Goal: Transaction & Acquisition: Download file/media

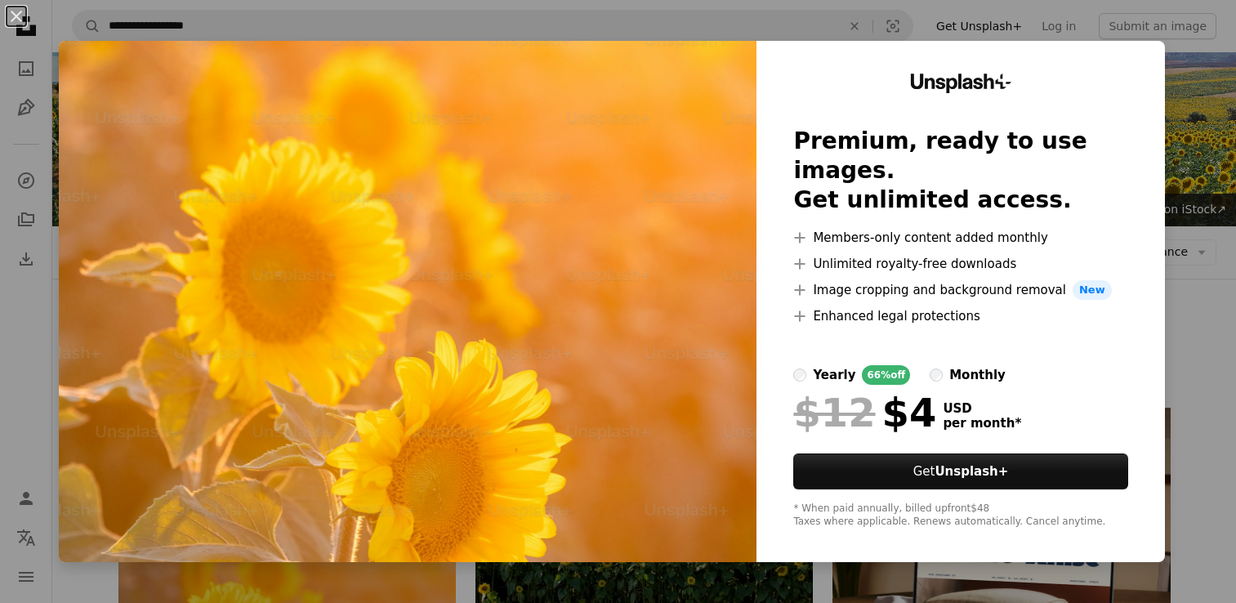
scroll to position [327, 0]
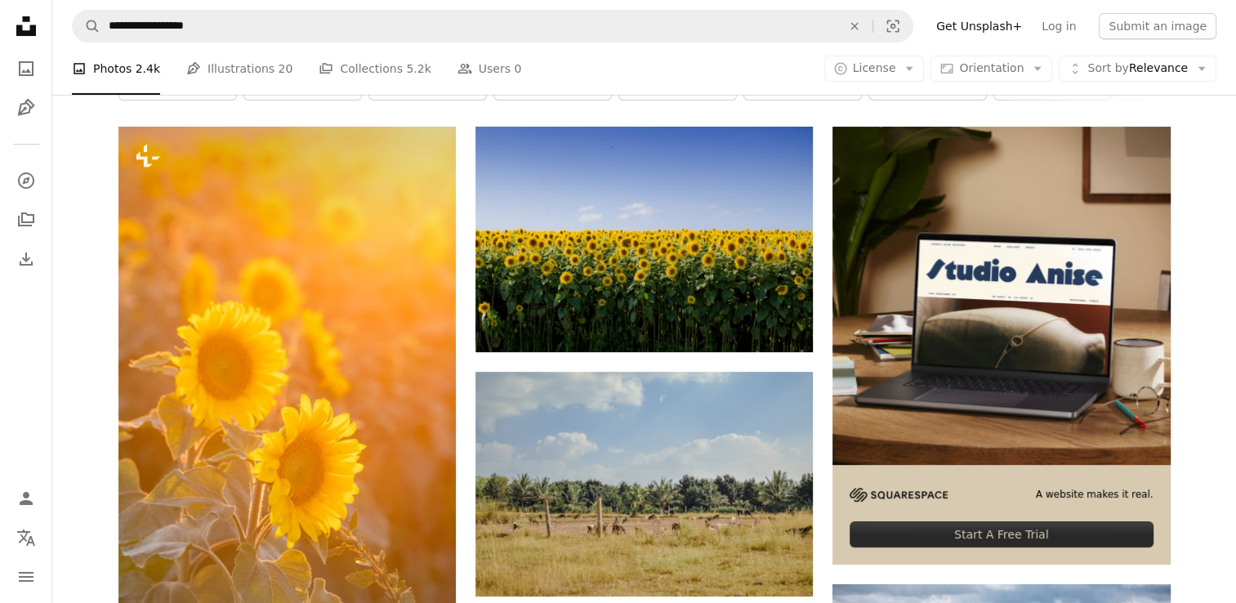
scroll to position [245, 0]
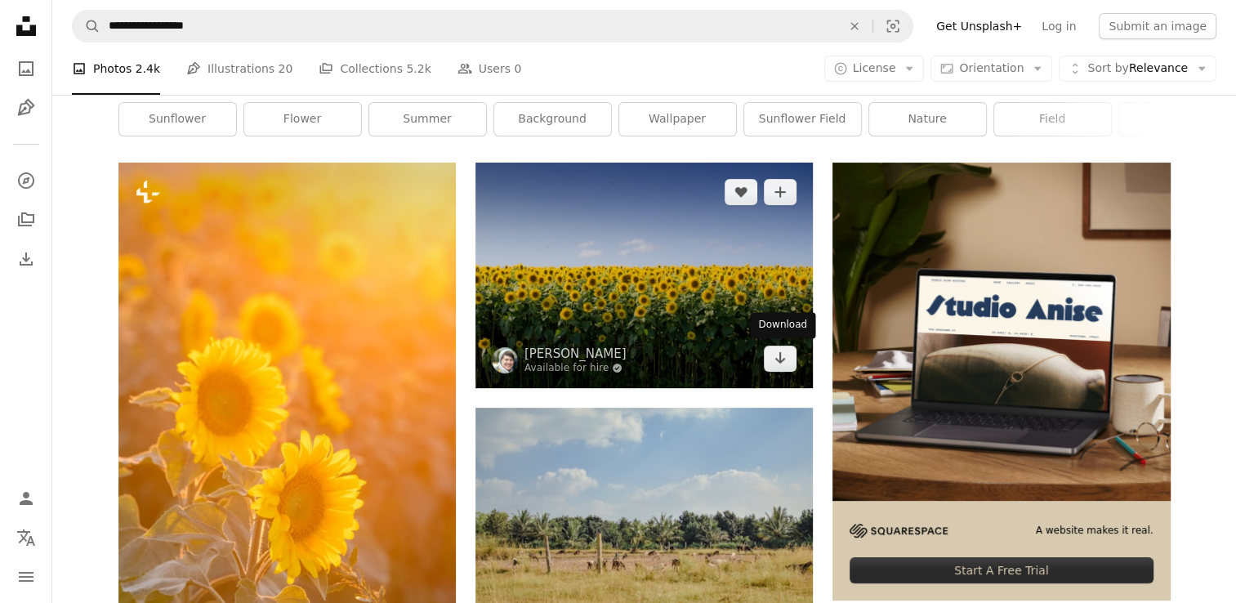
click at [777, 356] on icon "Arrow pointing down" at bounding box center [779, 358] width 13 height 20
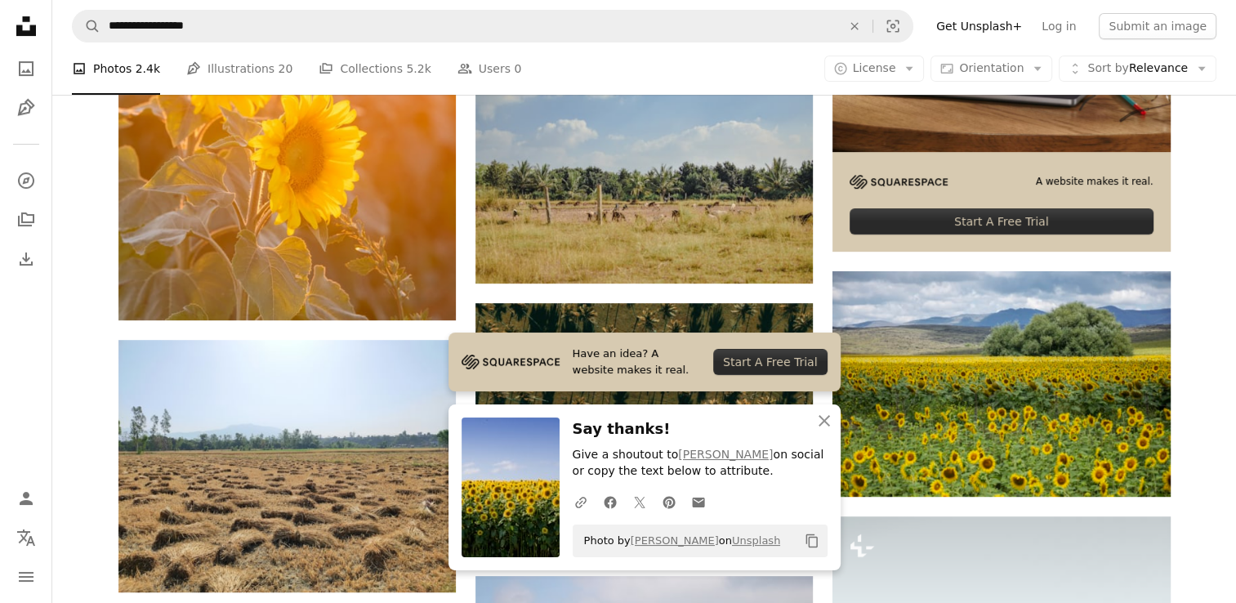
scroll to position [817, 0]
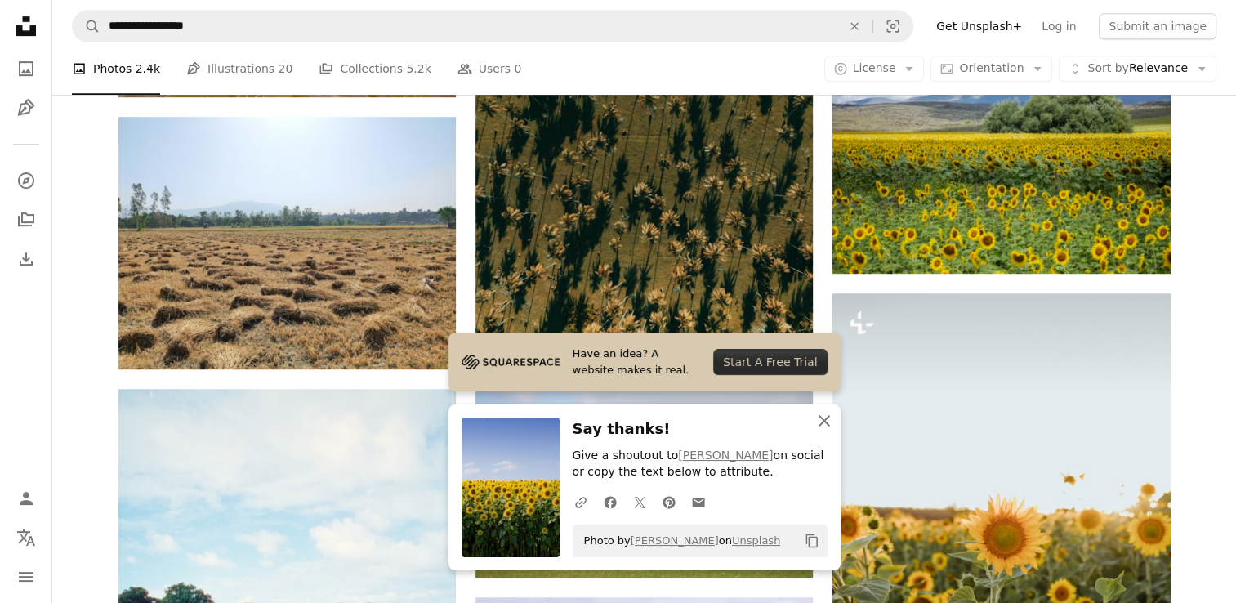
click at [820, 422] on icon "An X shape" at bounding box center [824, 421] width 20 height 20
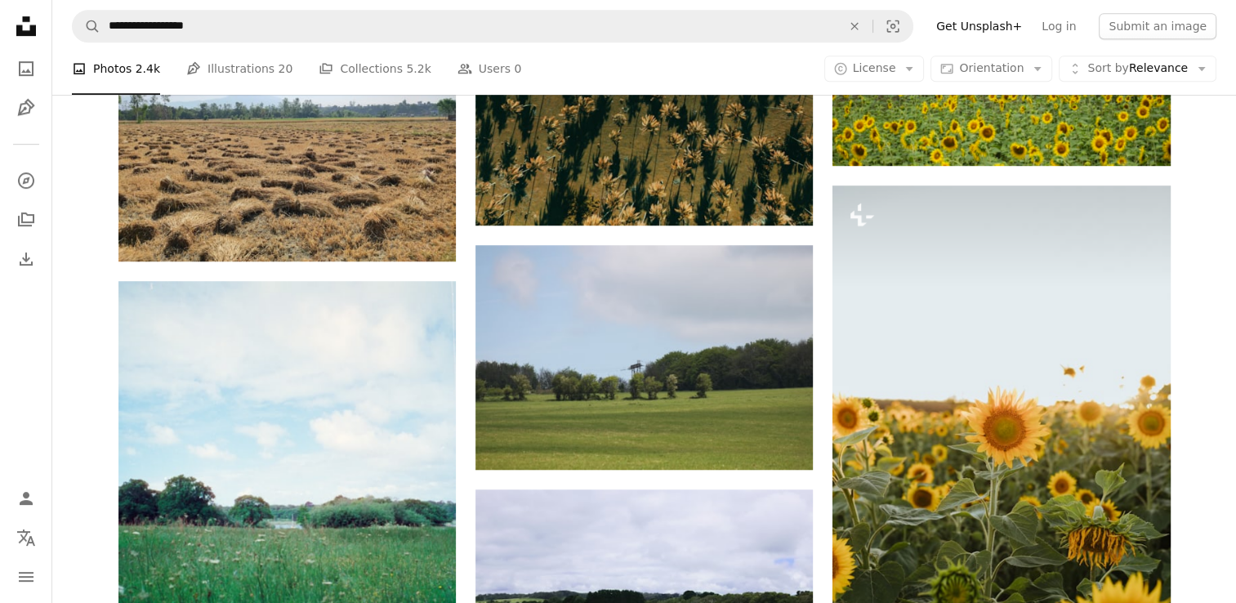
scroll to position [1062, 0]
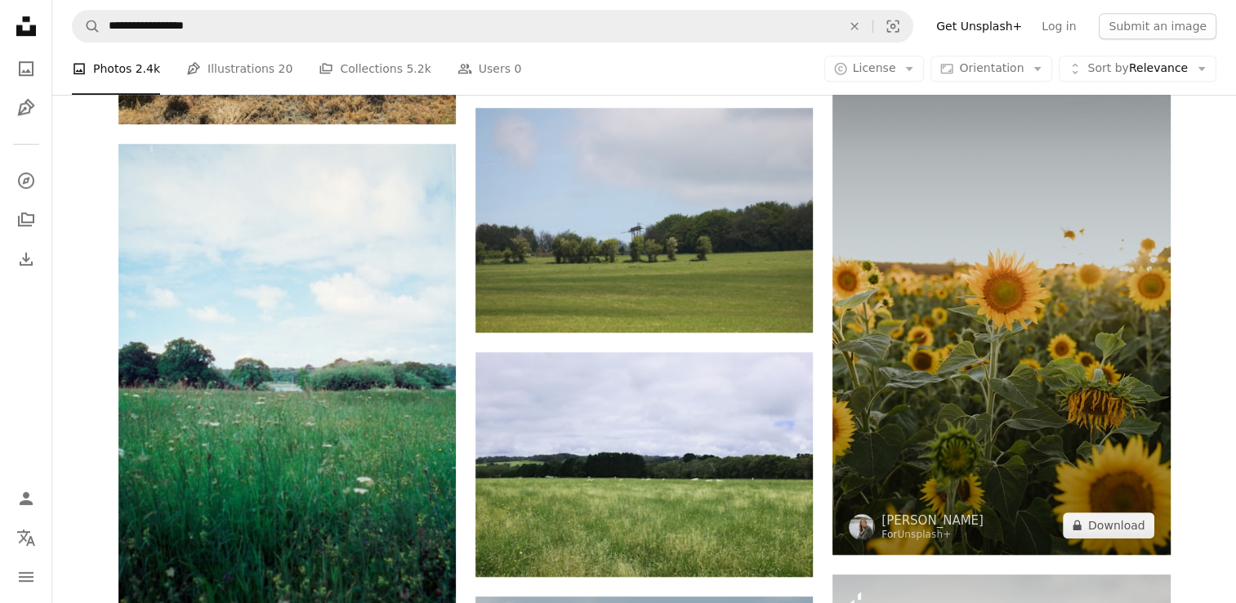
click at [1116, 526] on button "A lock Download" at bounding box center [1107, 525] width 91 height 26
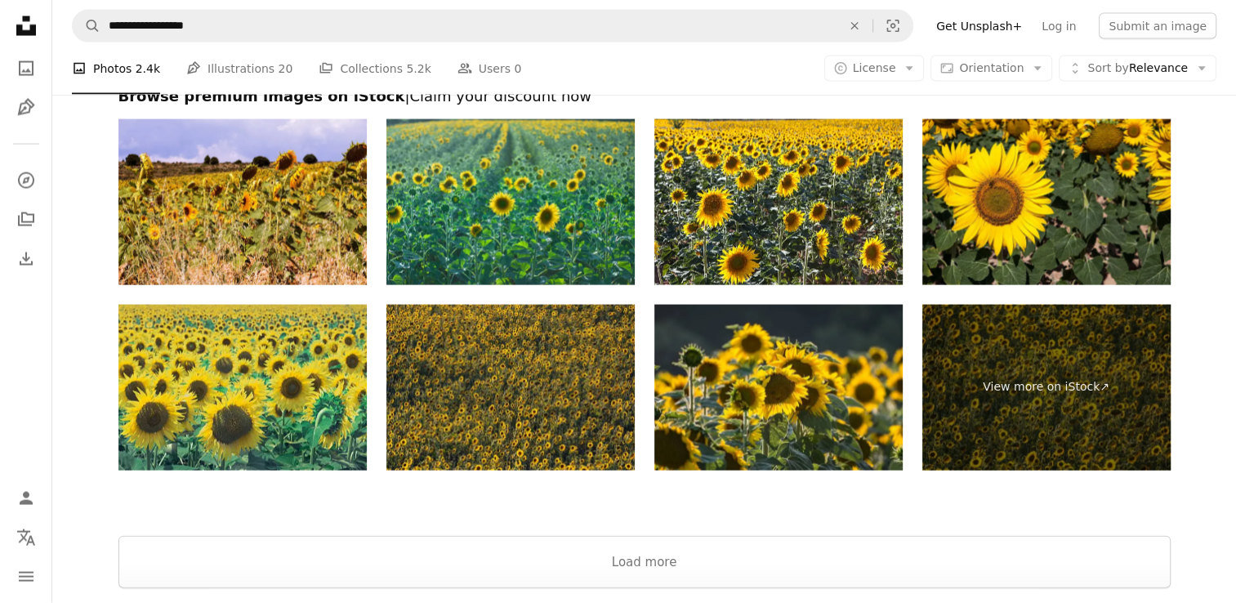
scroll to position [3569, 0]
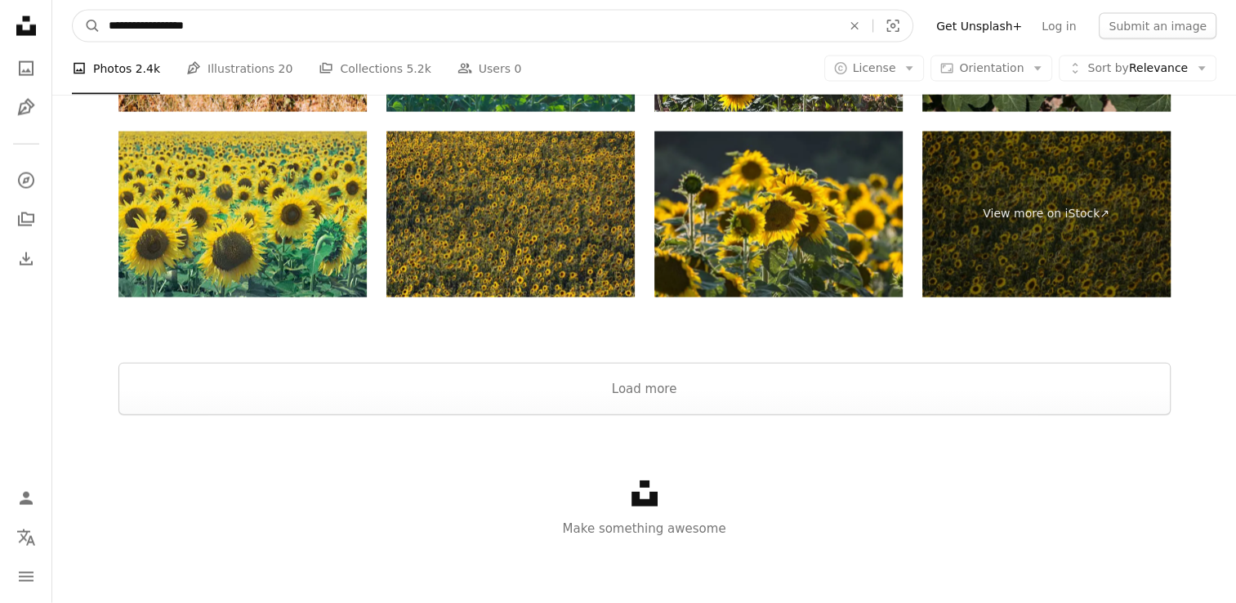
click at [271, 31] on input "**********" at bounding box center [468, 26] width 736 height 31
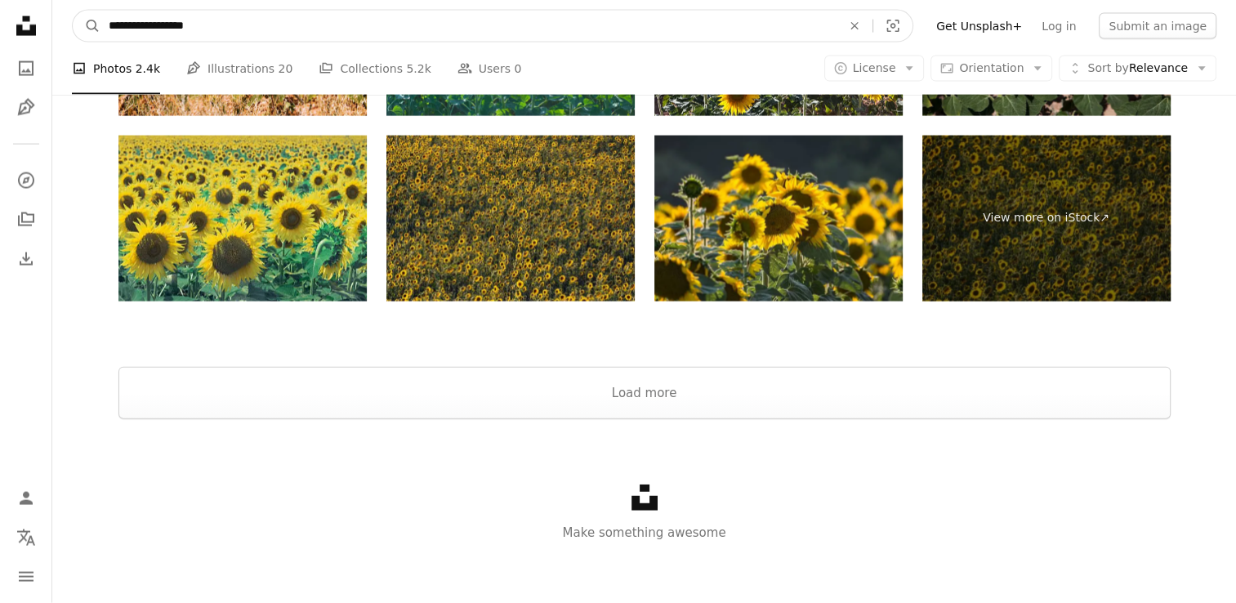
drag, startPoint x: 317, startPoint y: 31, endPoint x: 89, endPoint y: 11, distance: 228.7
click at [89, 11] on form "**********" at bounding box center [492, 26] width 841 height 33
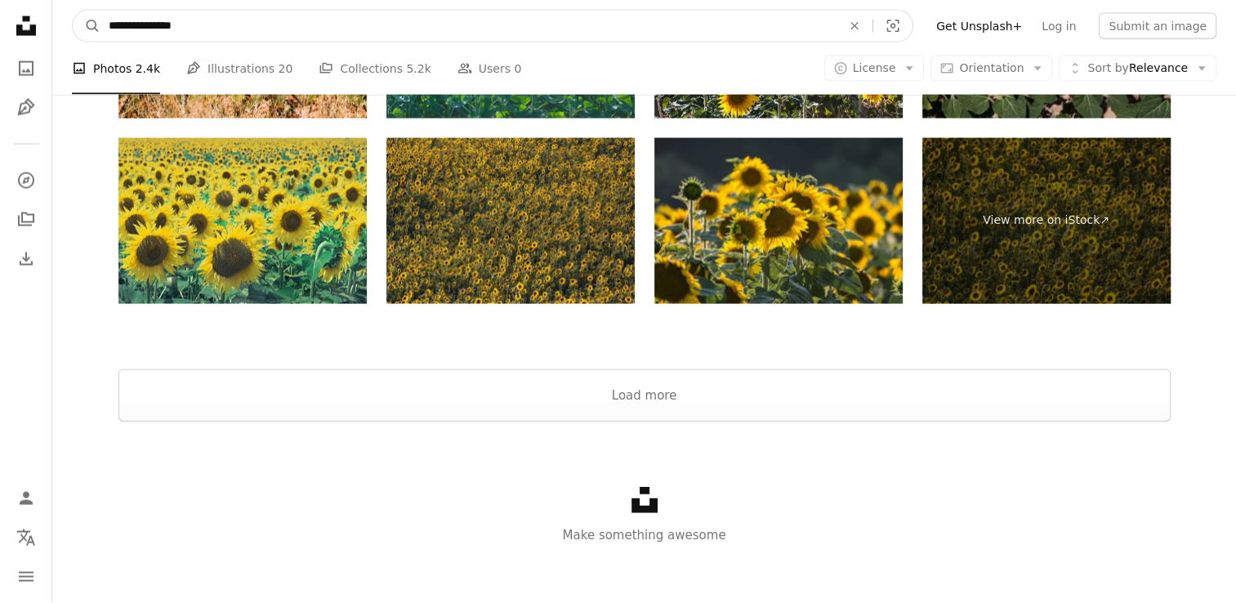
type input "**********"
click at [73, 11] on button "A magnifying glass" at bounding box center [87, 26] width 28 height 31
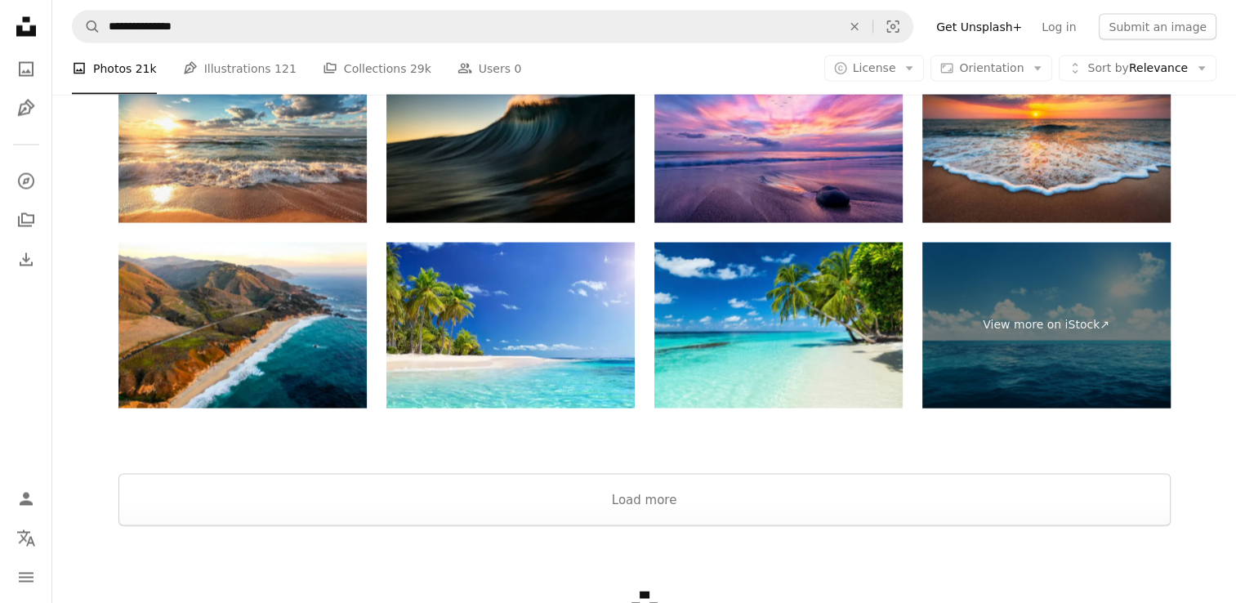
scroll to position [3027, 0]
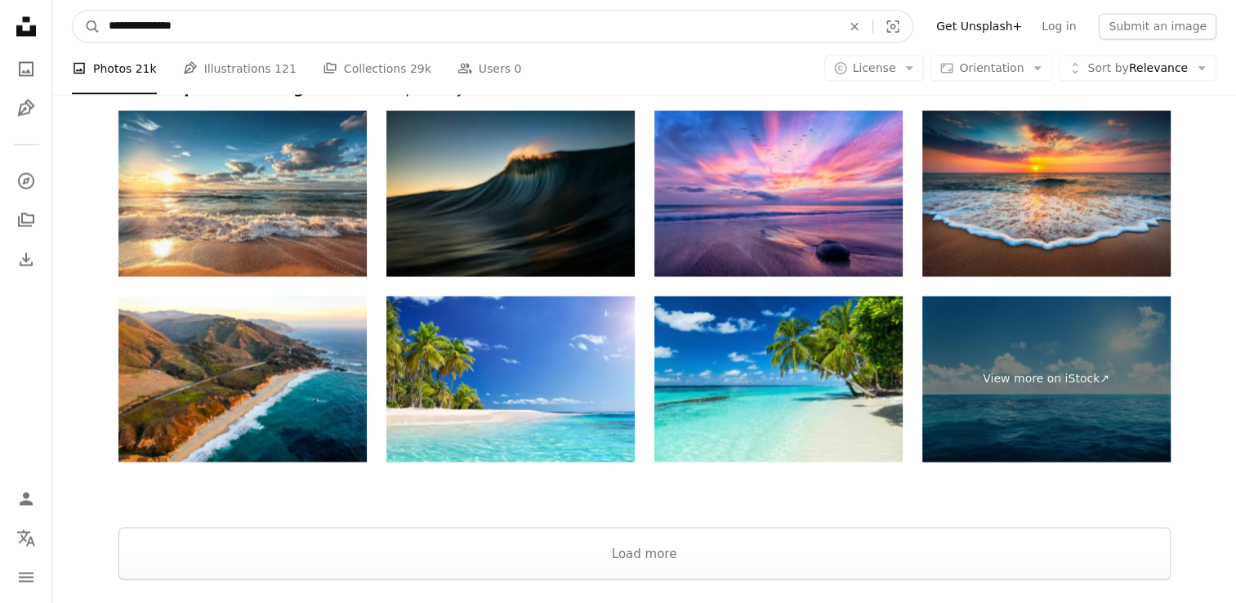
click at [265, 24] on input "**********" at bounding box center [468, 26] width 736 height 31
drag, startPoint x: 261, startPoint y: 24, endPoint x: 178, endPoint y: 21, distance: 83.4
click at [178, 21] on input "**********" at bounding box center [468, 26] width 736 height 31
type input "**********"
click at [73, 11] on button "A magnifying glass" at bounding box center [87, 26] width 28 height 31
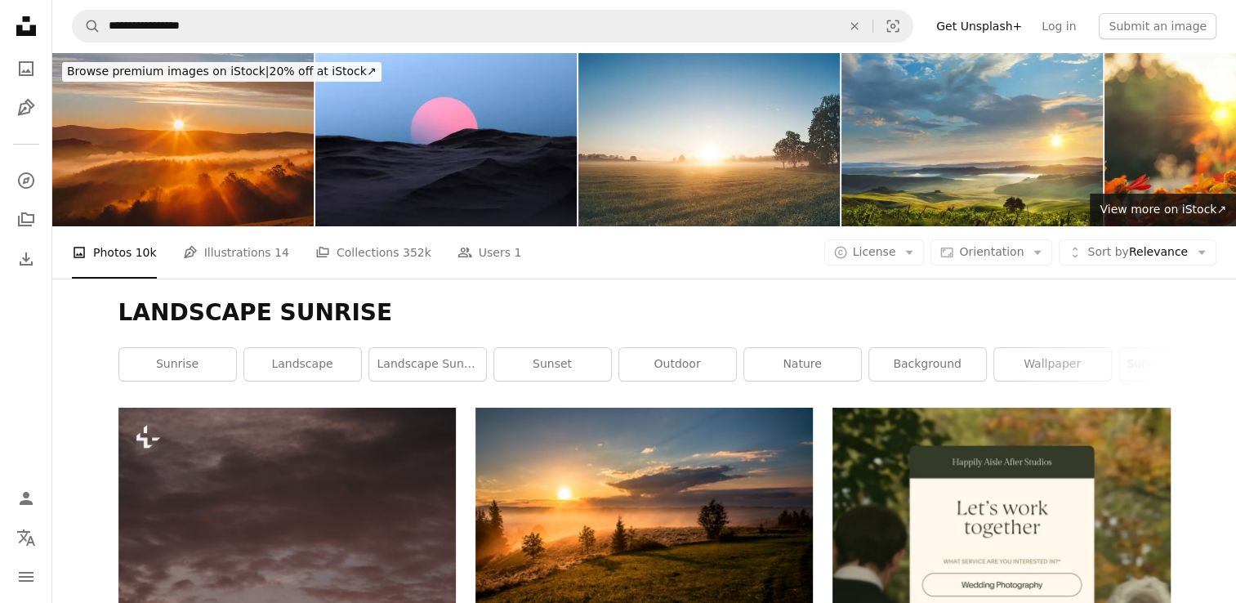
click at [508, 156] on img at bounding box center [445, 139] width 261 height 174
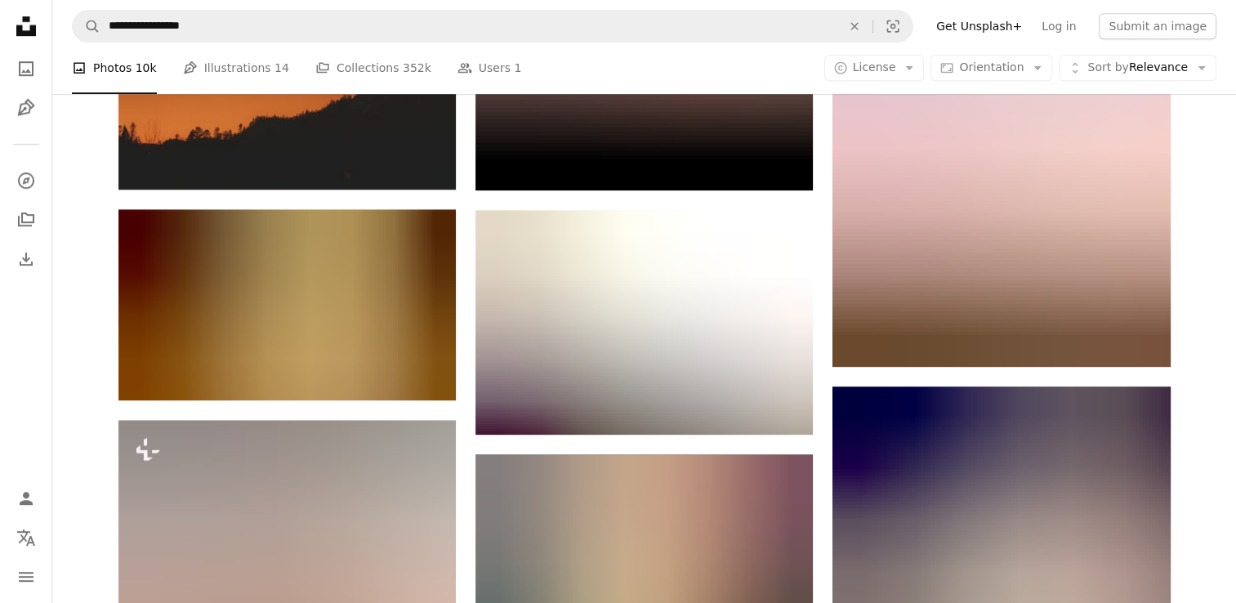
scroll to position [1225, 0]
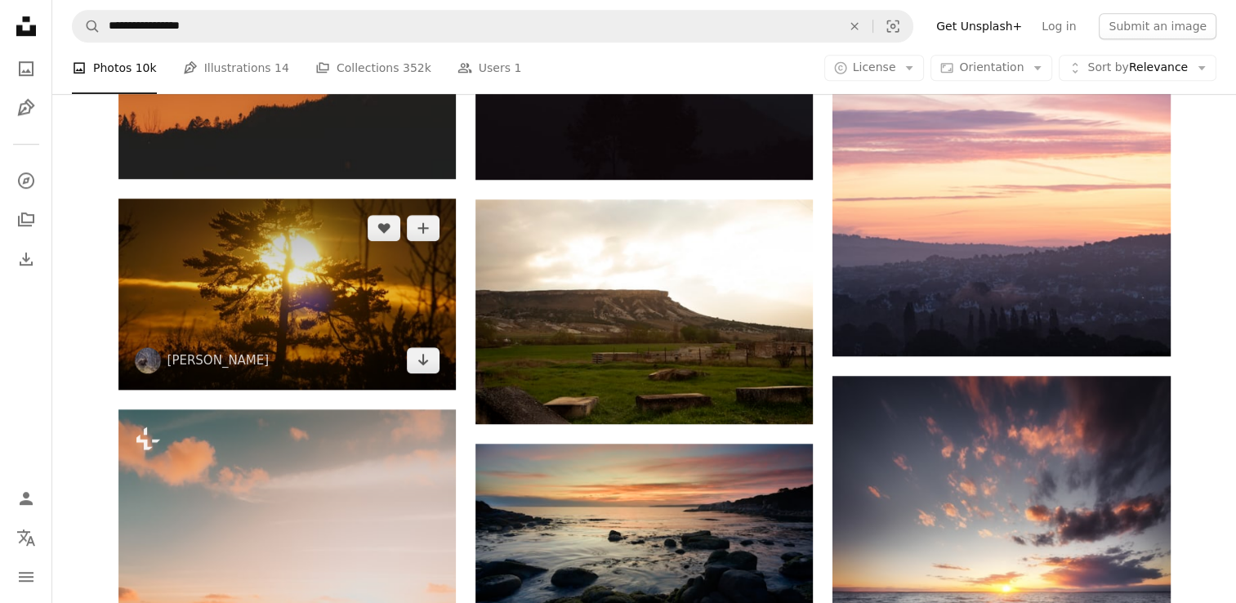
click at [421, 359] on icon "Download" at bounding box center [423, 359] width 11 height 11
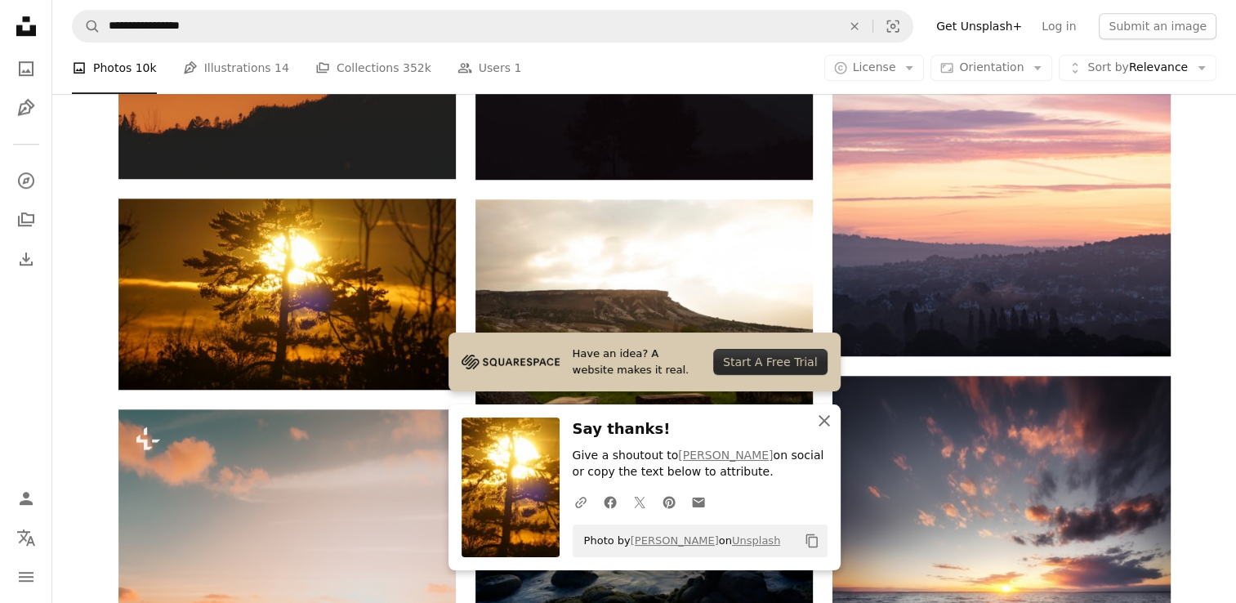
click at [822, 421] on icon "button" at bounding box center [823, 420] width 11 height 11
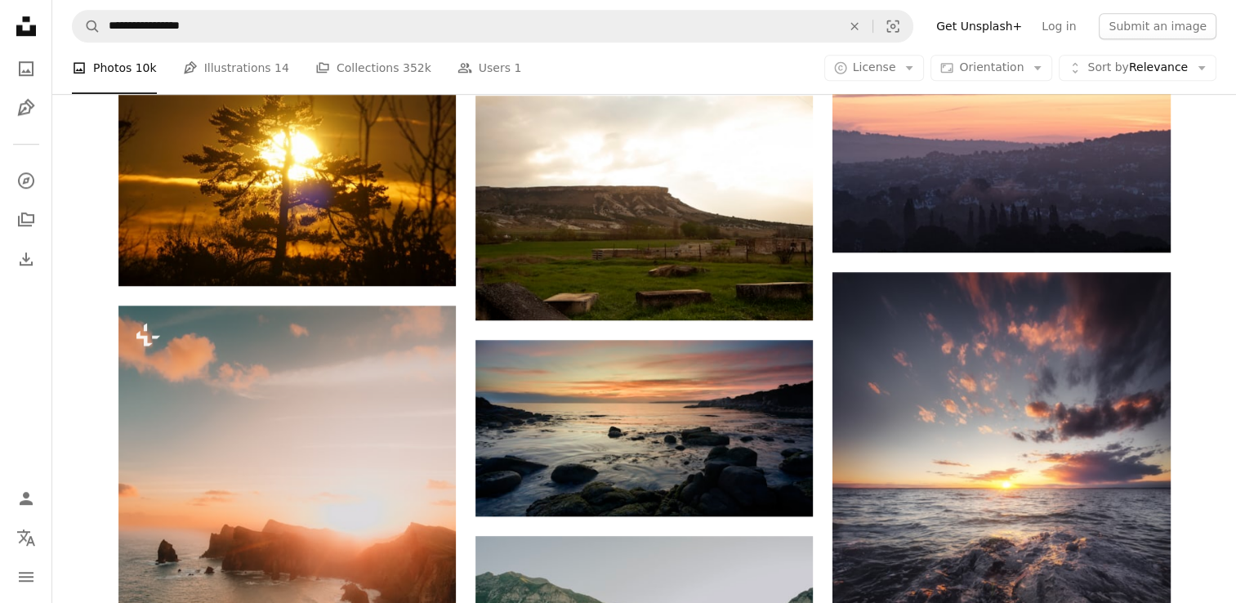
scroll to position [1552, 0]
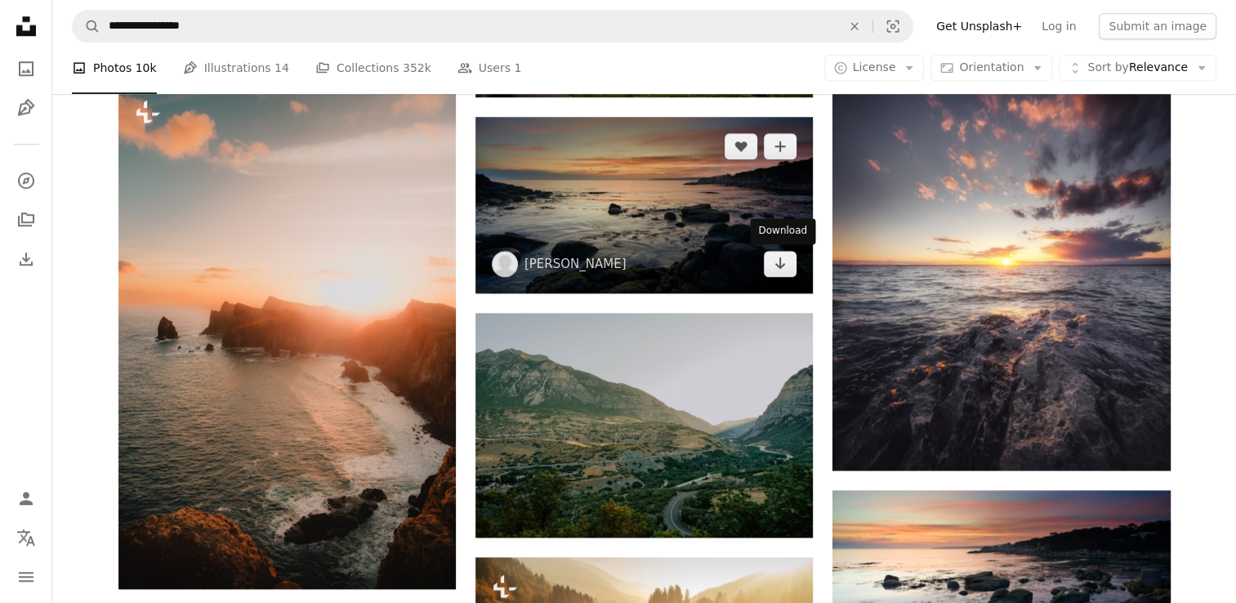
click at [777, 265] on icon "Arrow pointing down" at bounding box center [779, 263] width 13 height 20
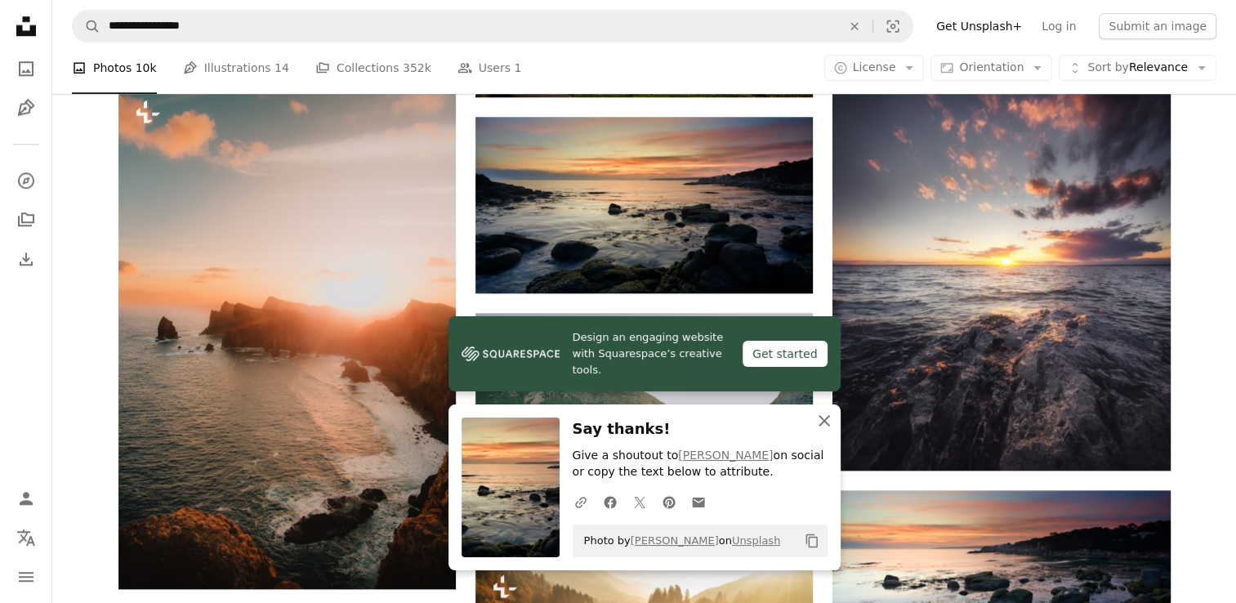
click at [821, 420] on icon "An X shape" at bounding box center [824, 421] width 20 height 20
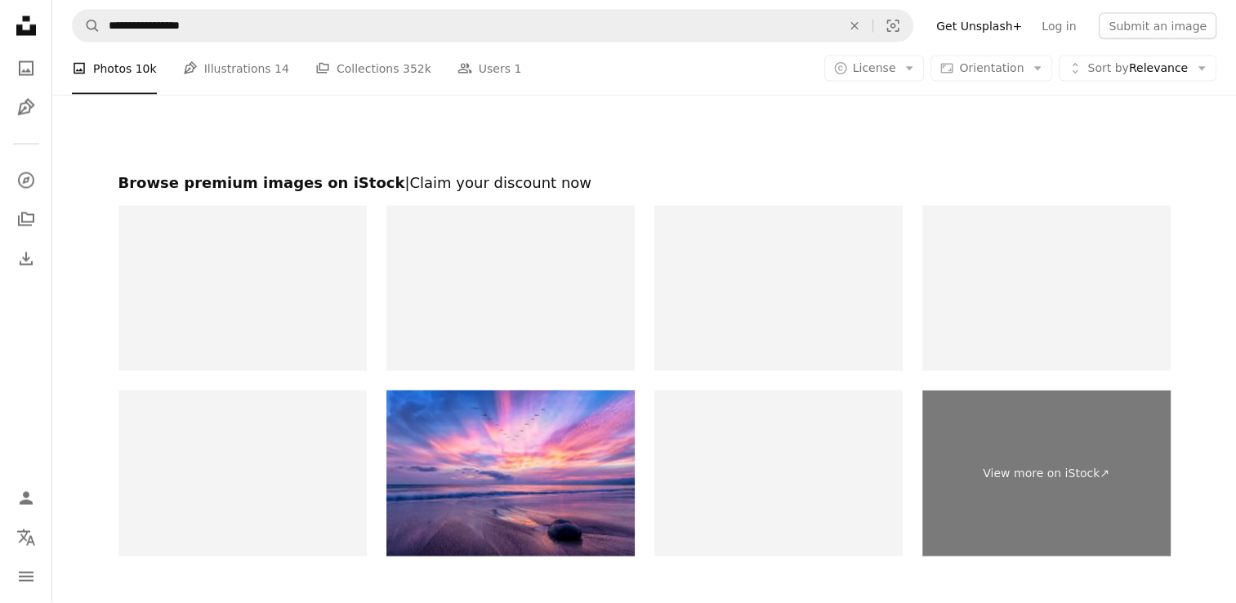
scroll to position [3185, 0]
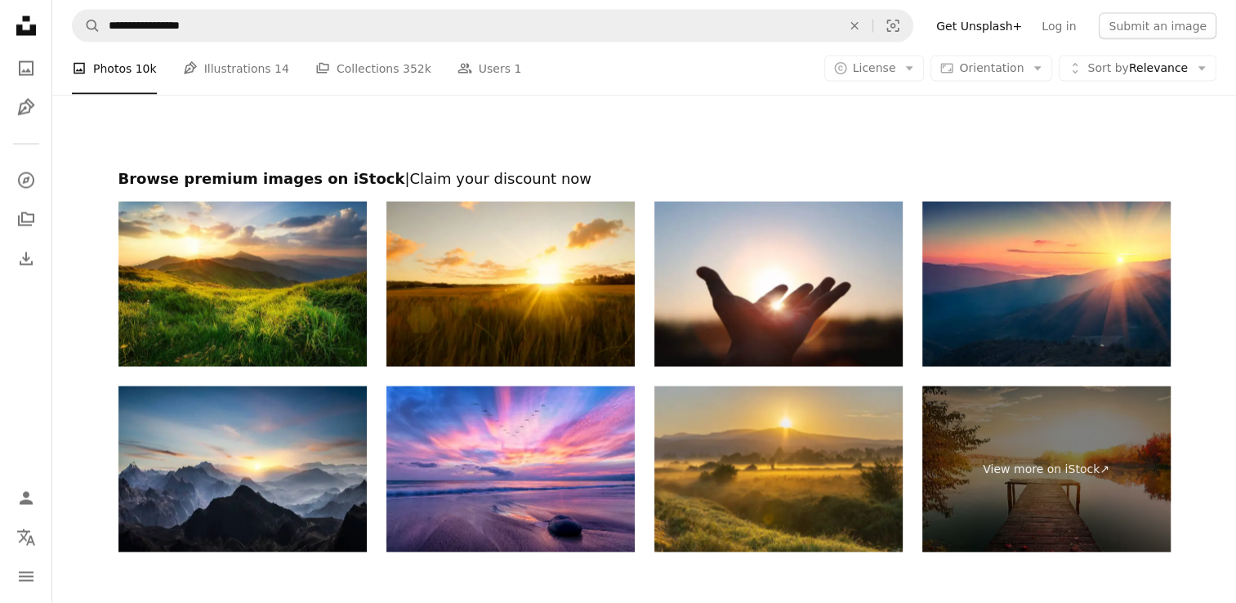
click at [866, 305] on img at bounding box center [778, 285] width 248 height 166
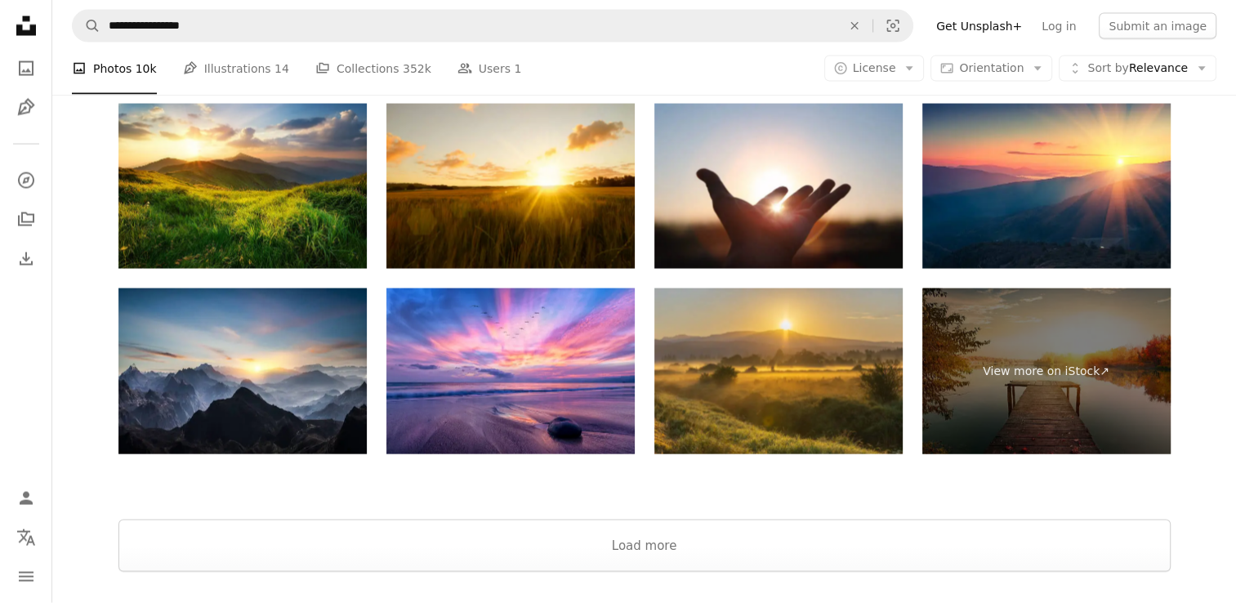
scroll to position [3348, 0]
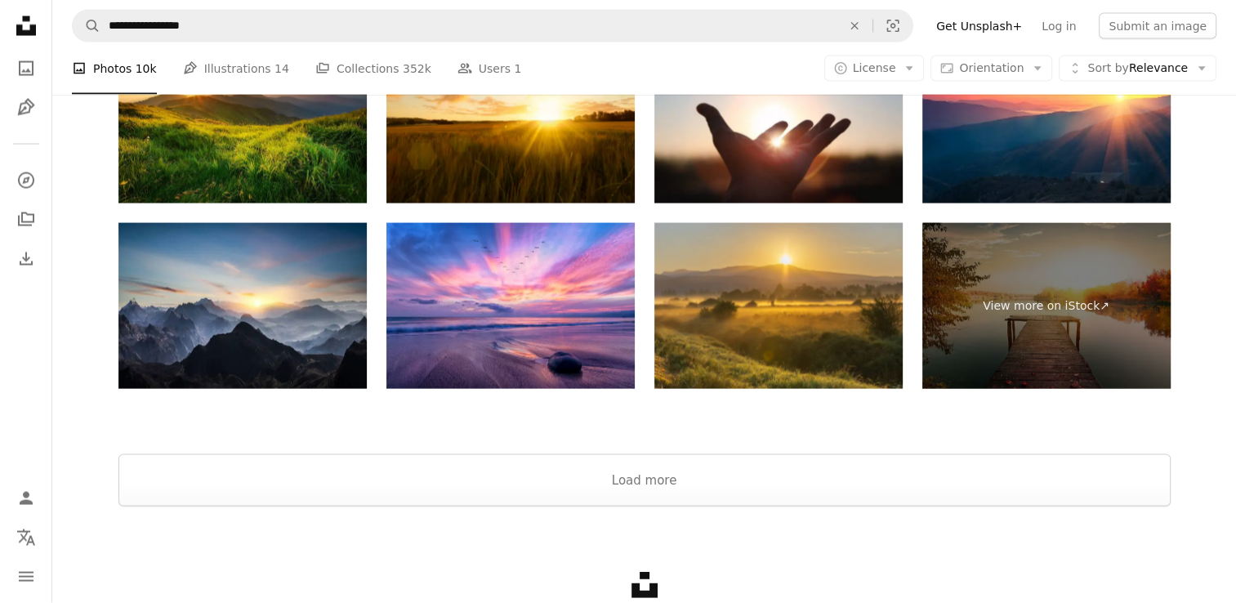
click at [559, 296] on img at bounding box center [510, 306] width 248 height 166
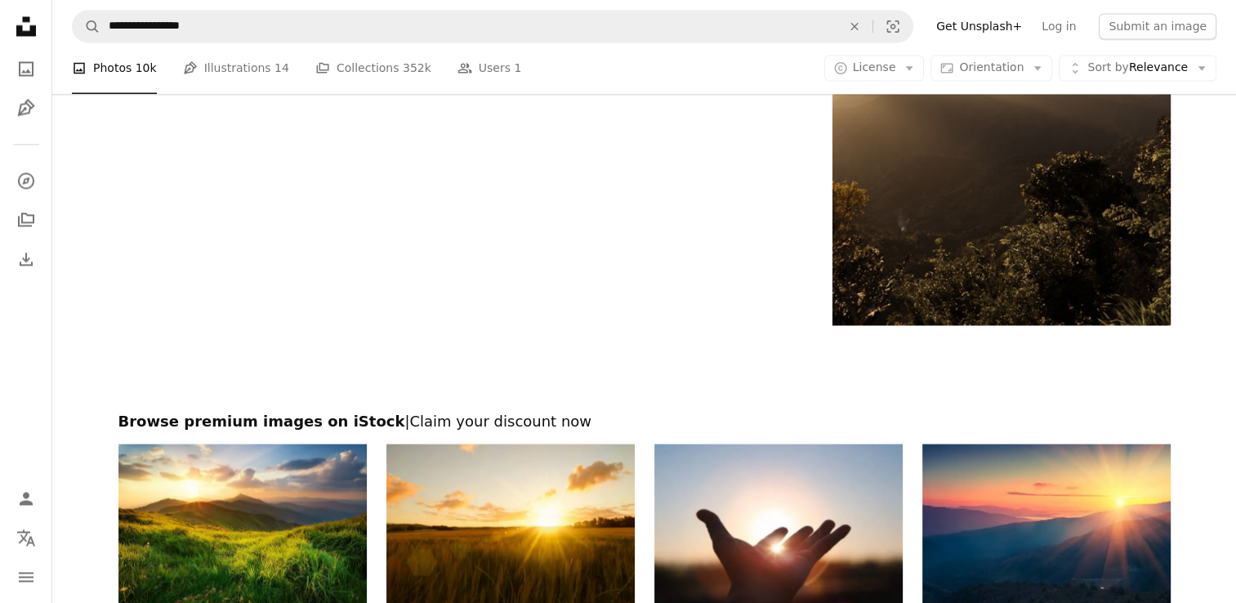
scroll to position [2940, 0]
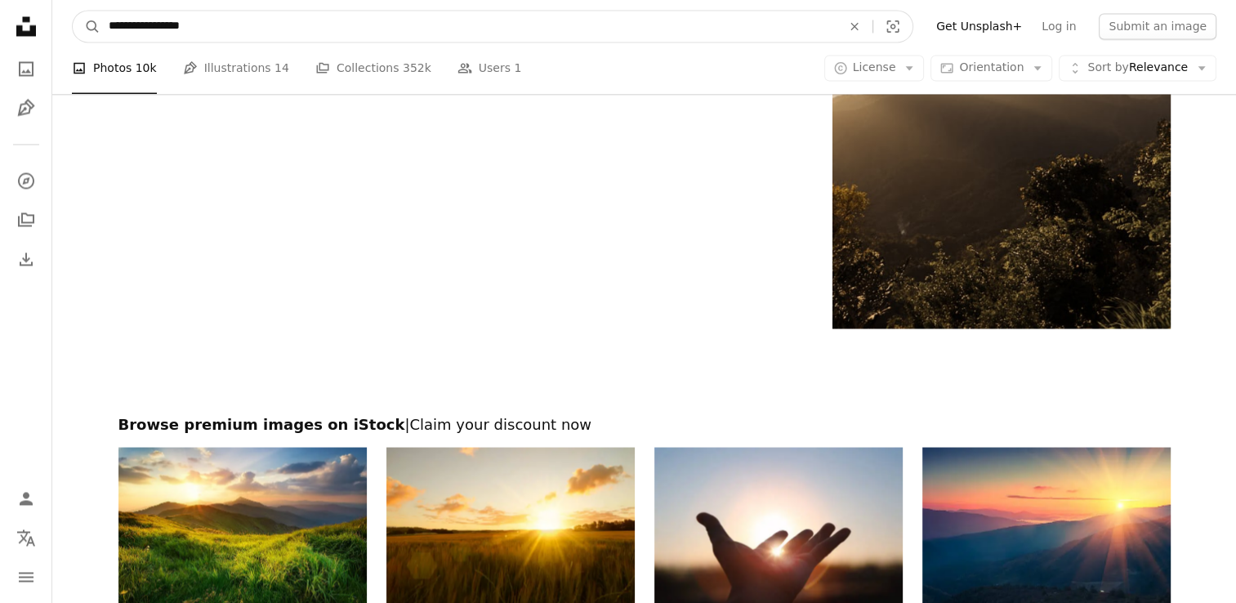
drag, startPoint x: 278, startPoint y: 20, endPoint x: 202, endPoint y: 24, distance: 76.1
click at [202, 24] on input "**********" at bounding box center [468, 26] width 736 height 31
type input "**********"
click at [73, 11] on button "A magnifying glass" at bounding box center [87, 26] width 28 height 31
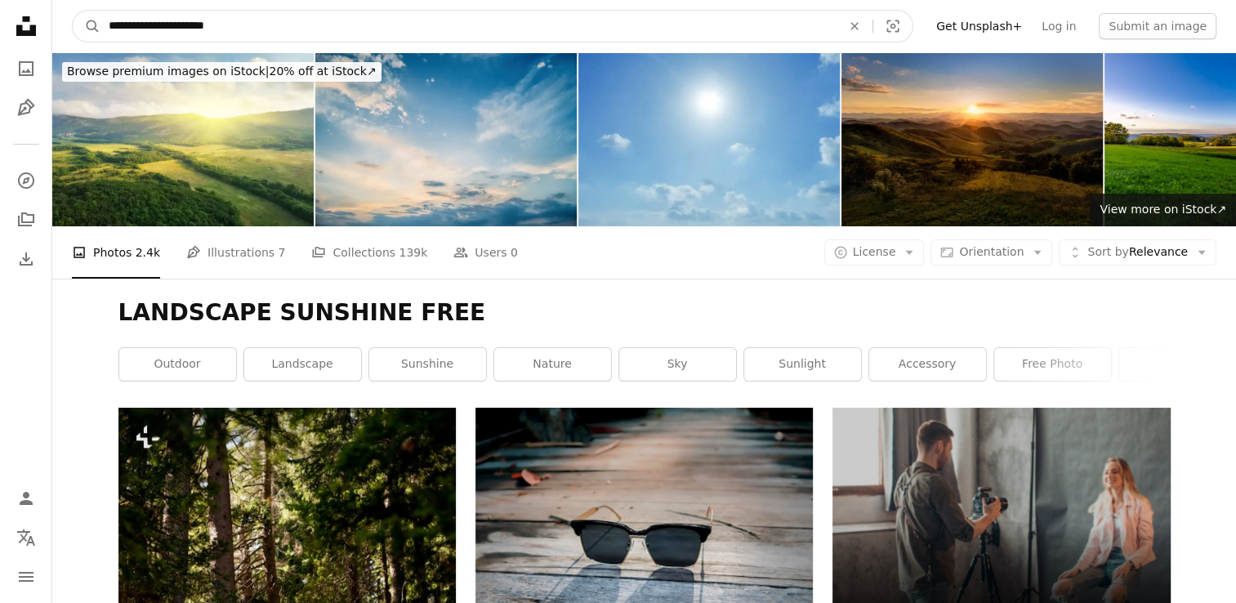
drag, startPoint x: 305, startPoint y: 16, endPoint x: 200, endPoint y: 23, distance: 104.7
click at [200, 23] on input "**********" at bounding box center [468, 26] width 736 height 31
type input "**********"
click at [73, 11] on button "A magnifying glass" at bounding box center [87, 26] width 28 height 31
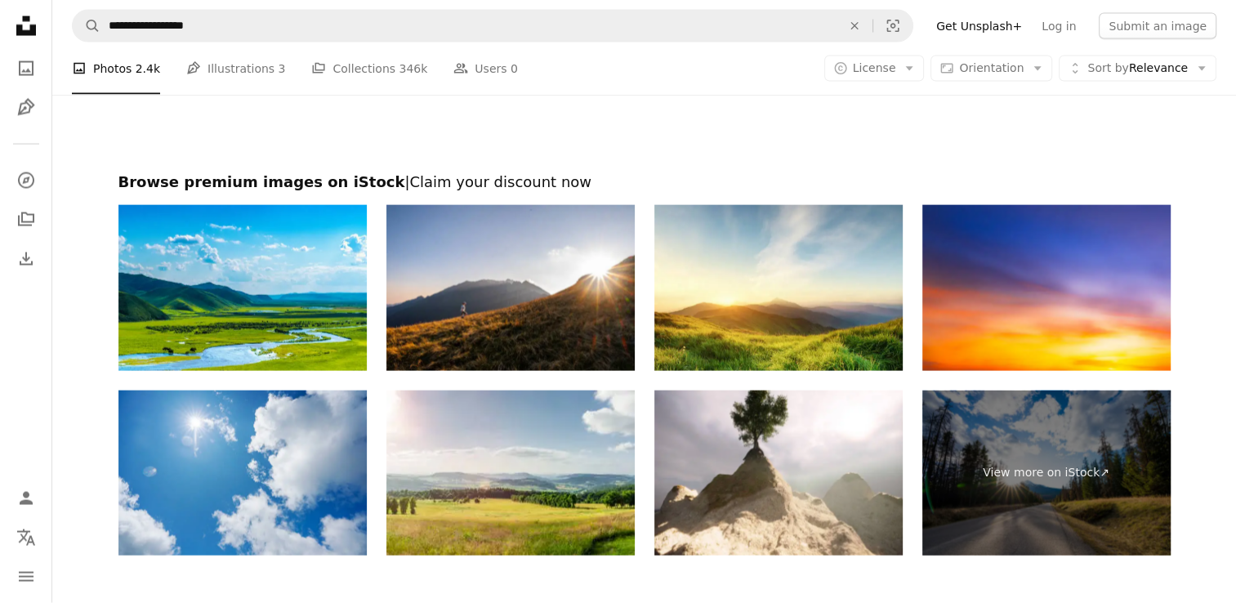
scroll to position [3512, 0]
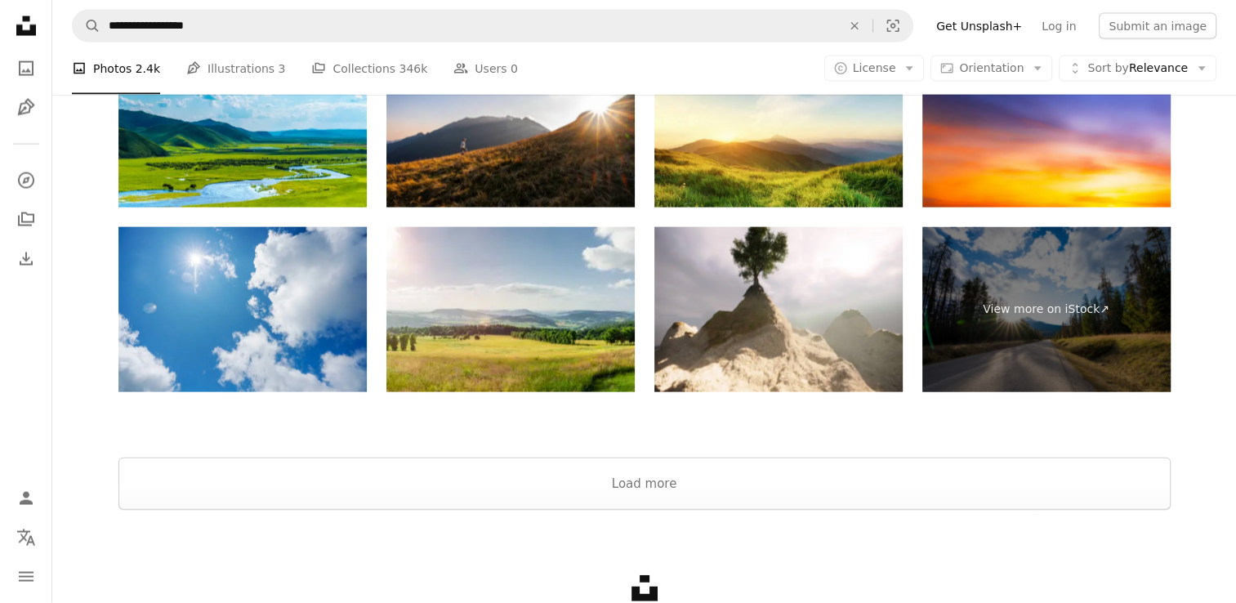
click at [300, 292] on img at bounding box center [242, 310] width 248 height 166
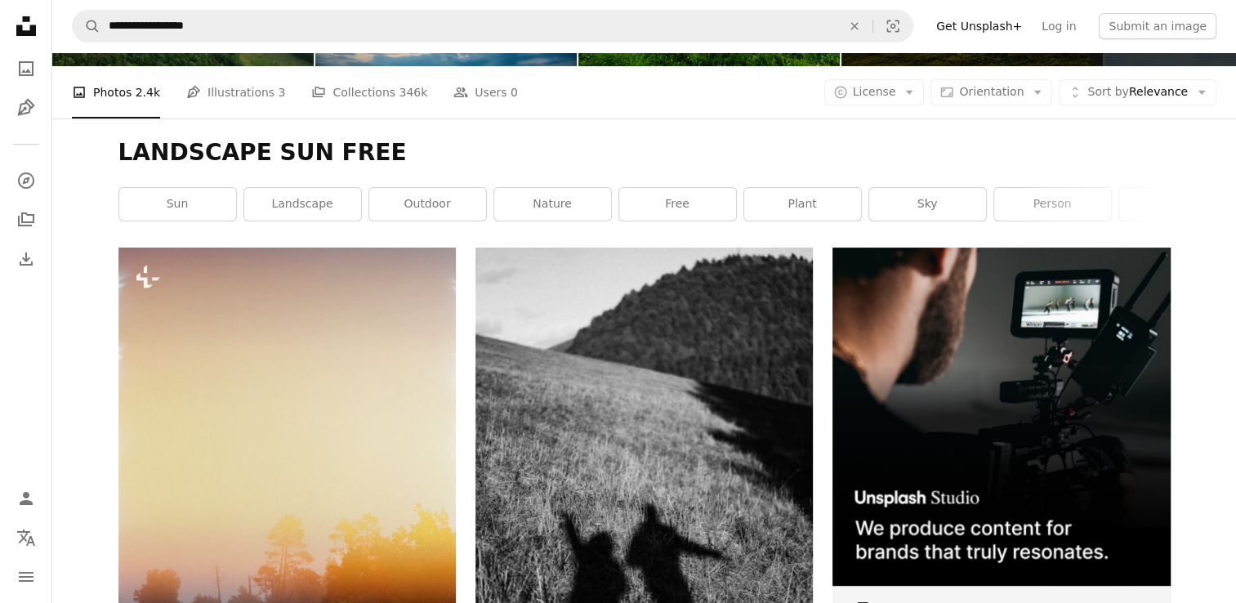
scroll to position [0, 0]
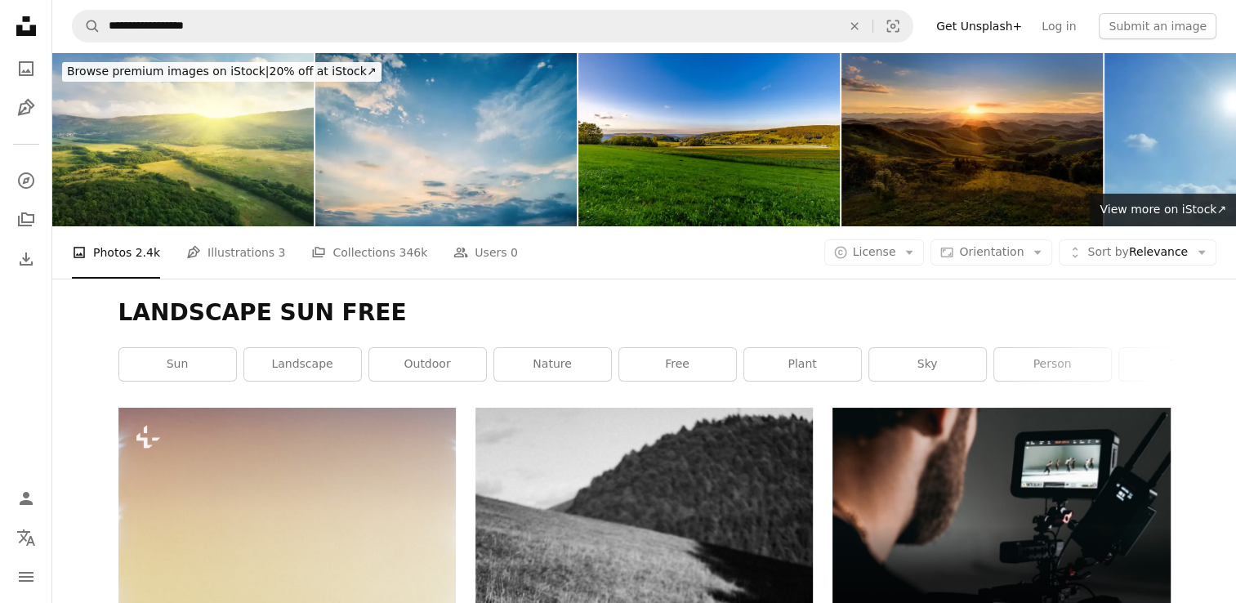
click at [320, 358] on link "landscape" at bounding box center [302, 364] width 117 height 33
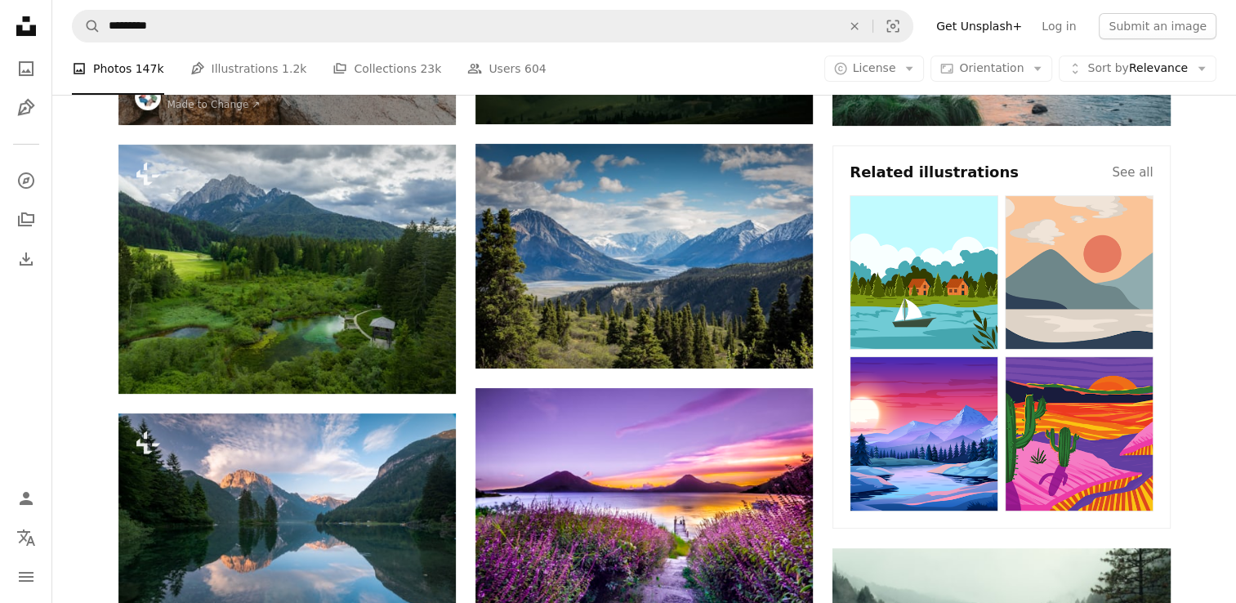
scroll to position [327, 0]
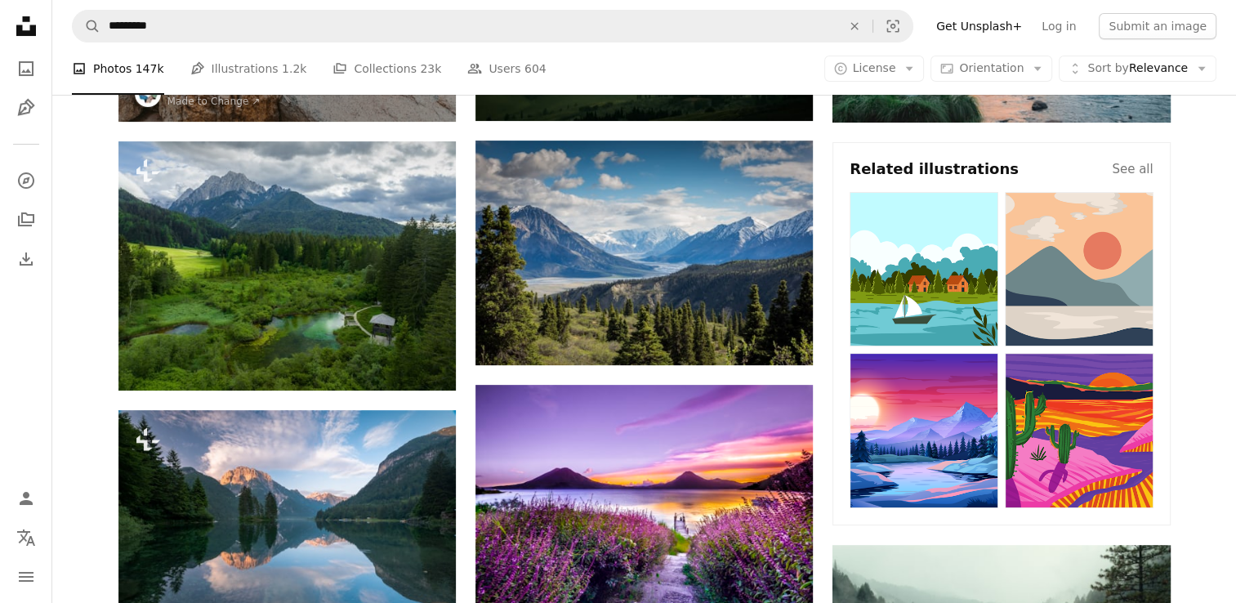
click at [1134, 173] on h4 "See all" at bounding box center [1131, 169] width 41 height 20
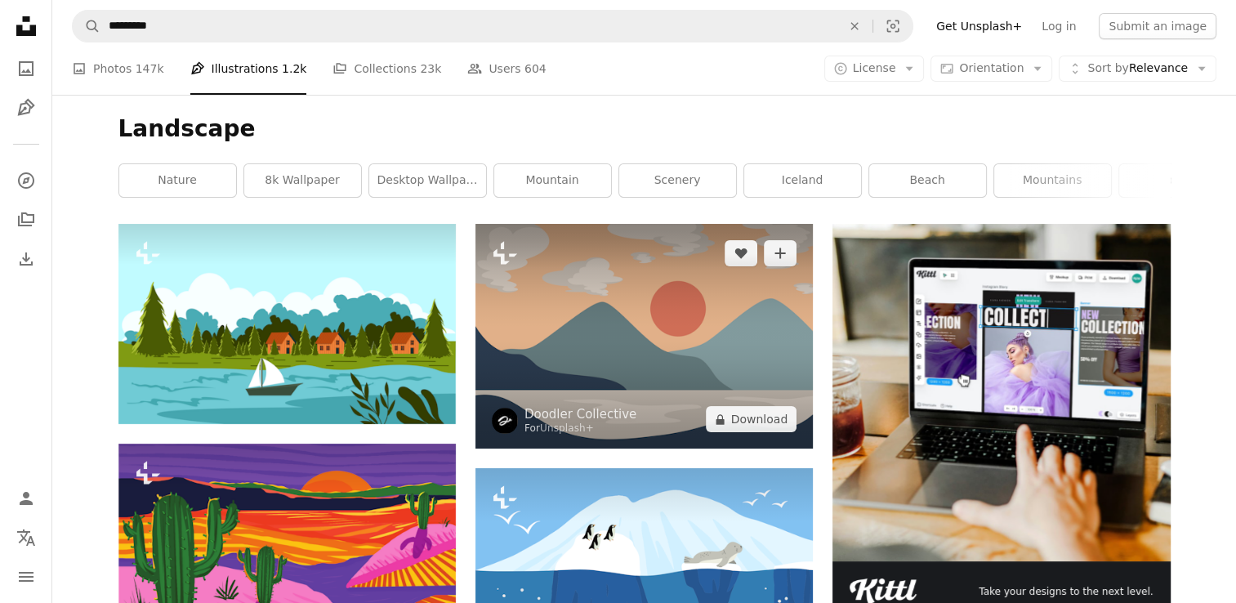
click at [750, 423] on button "A lock Download" at bounding box center [751, 419] width 91 height 26
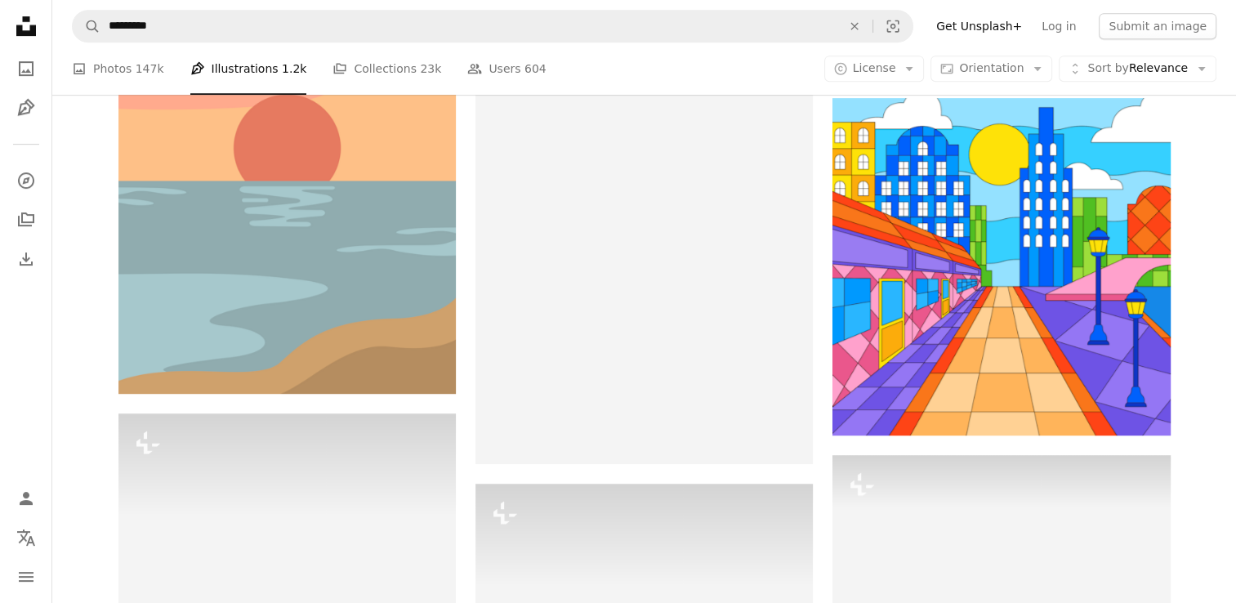
scroll to position [817, 0]
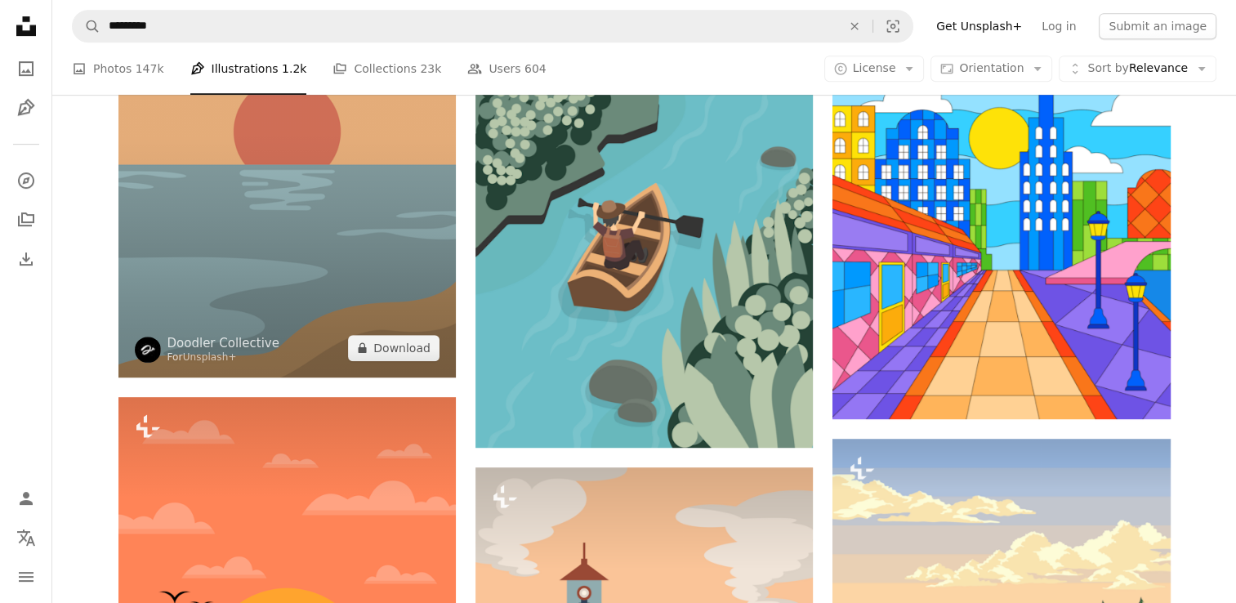
click at [404, 348] on button "A lock Download" at bounding box center [393, 348] width 91 height 26
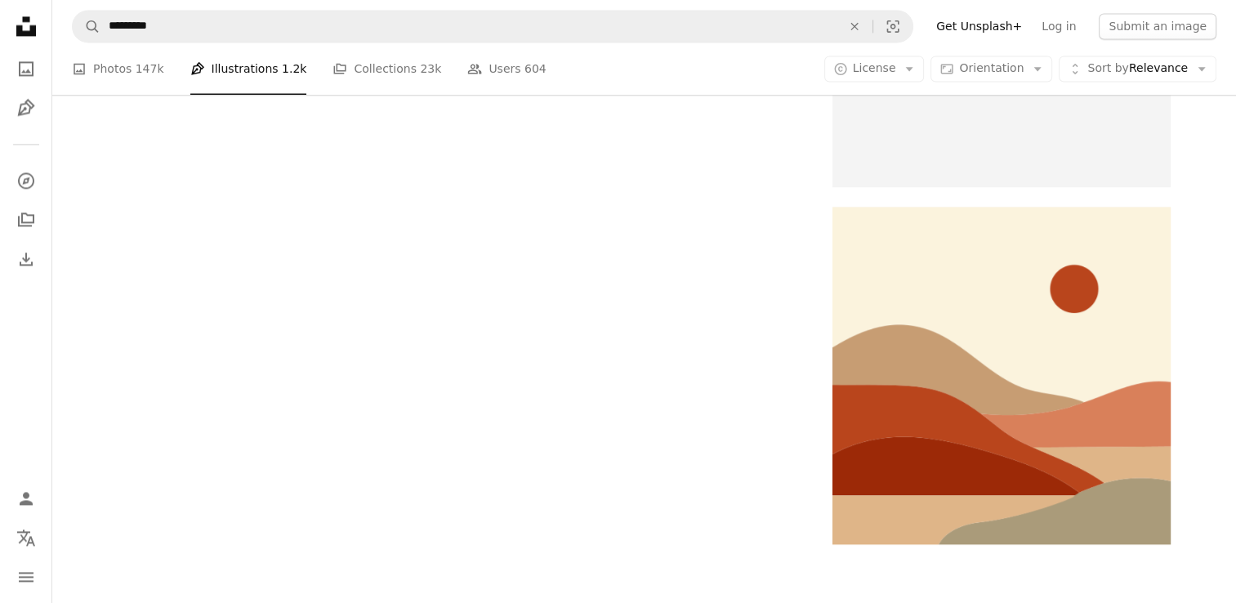
scroll to position [2858, 0]
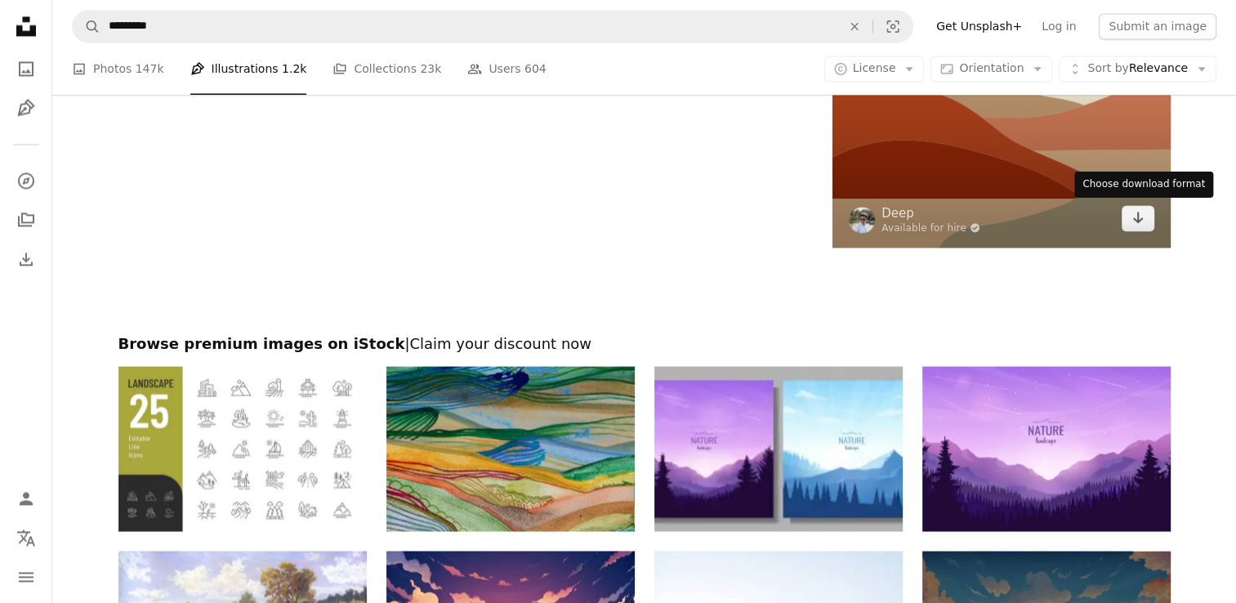
click at [1138, 221] on icon "Arrow pointing down" at bounding box center [1137, 217] width 13 height 20
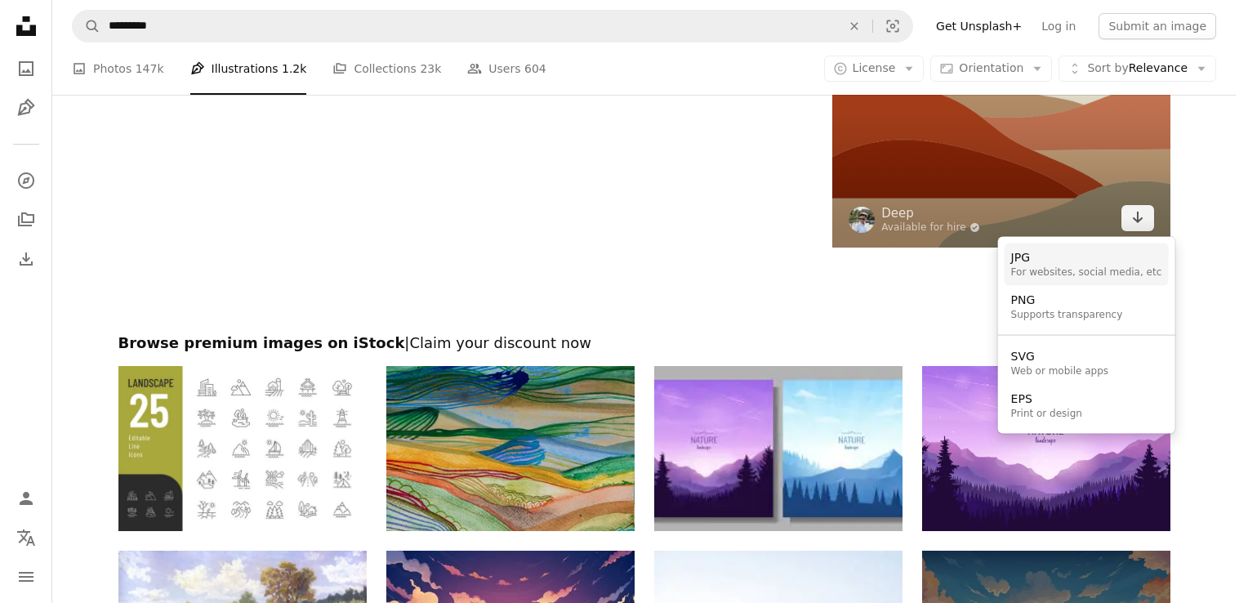
click at [1080, 261] on div "JPG" at bounding box center [1086, 258] width 151 height 16
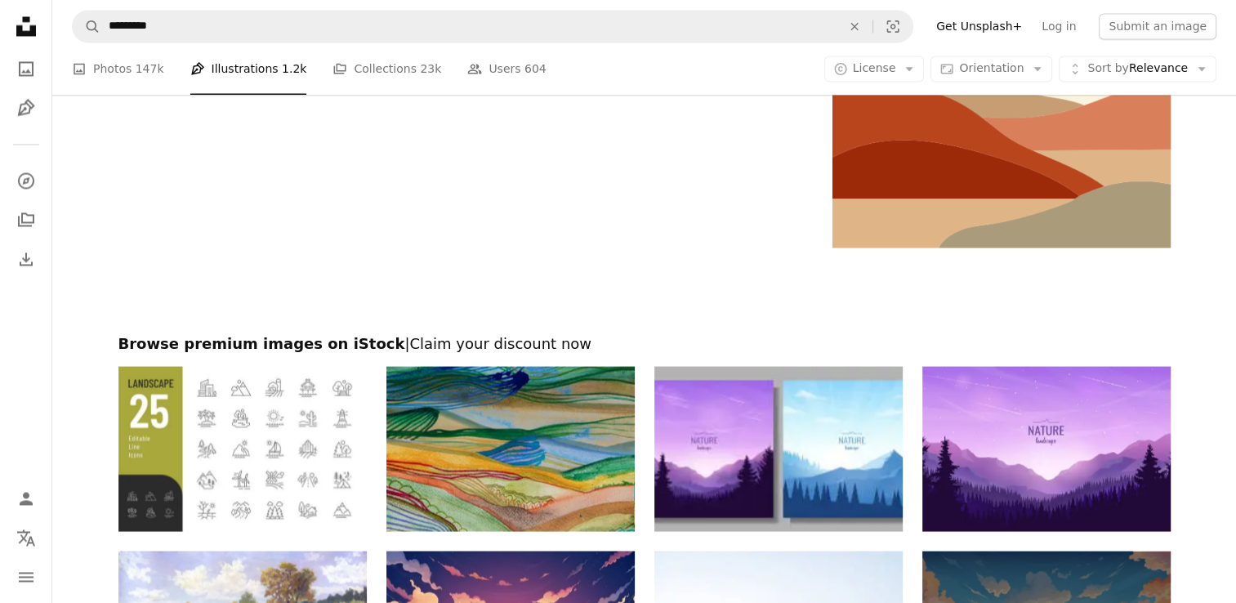
scroll to position [1633, 0]
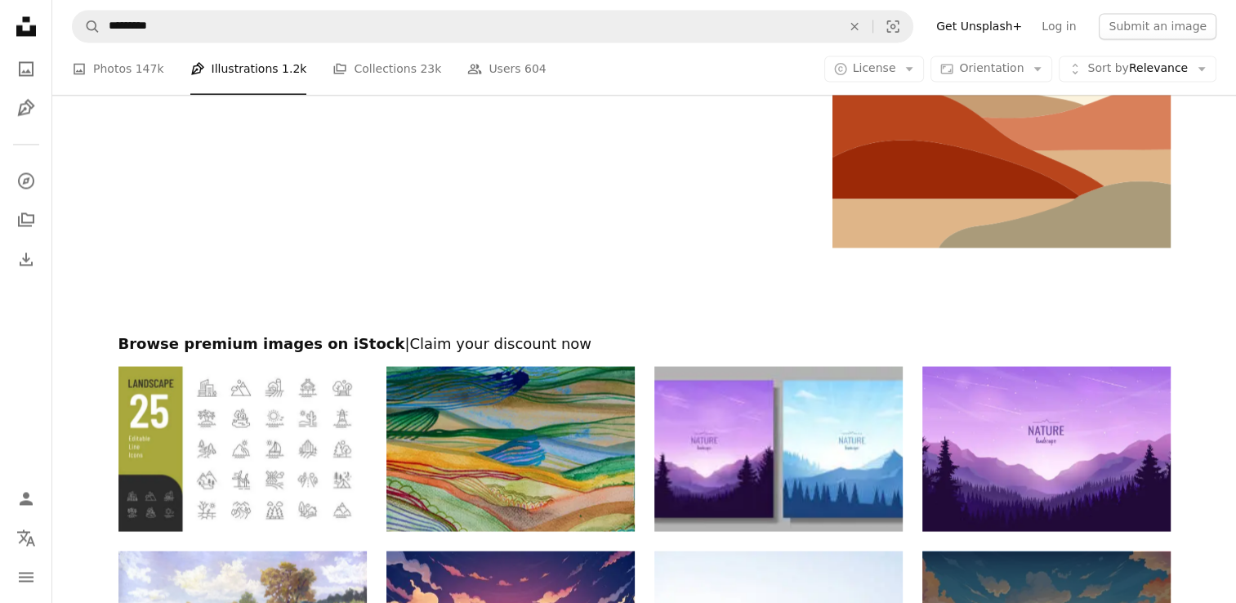
scroll to position [163, 0]
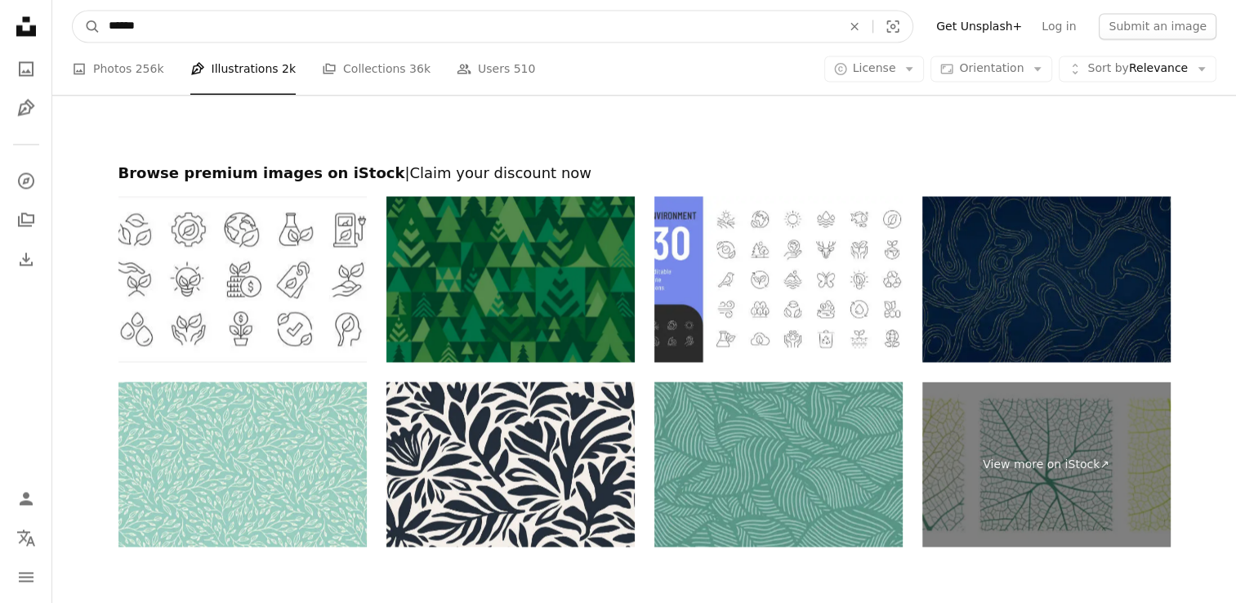
drag, startPoint x: 201, startPoint y: 28, endPoint x: 82, endPoint y: 27, distance: 119.2
click at [82, 27] on form "A magnifying glass ****** An X shape Visual search" at bounding box center [492, 26] width 841 height 33
type input "*********"
click at [73, 11] on button "A magnifying glass" at bounding box center [87, 26] width 28 height 31
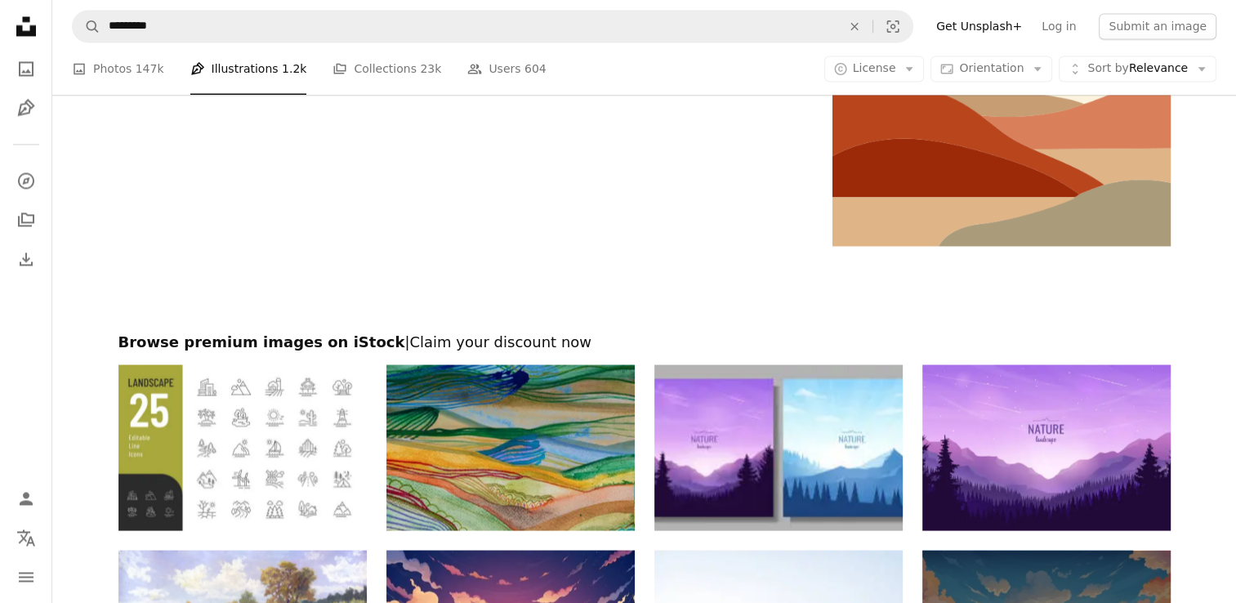
click at [137, 75] on span "147k" at bounding box center [150, 69] width 29 height 18
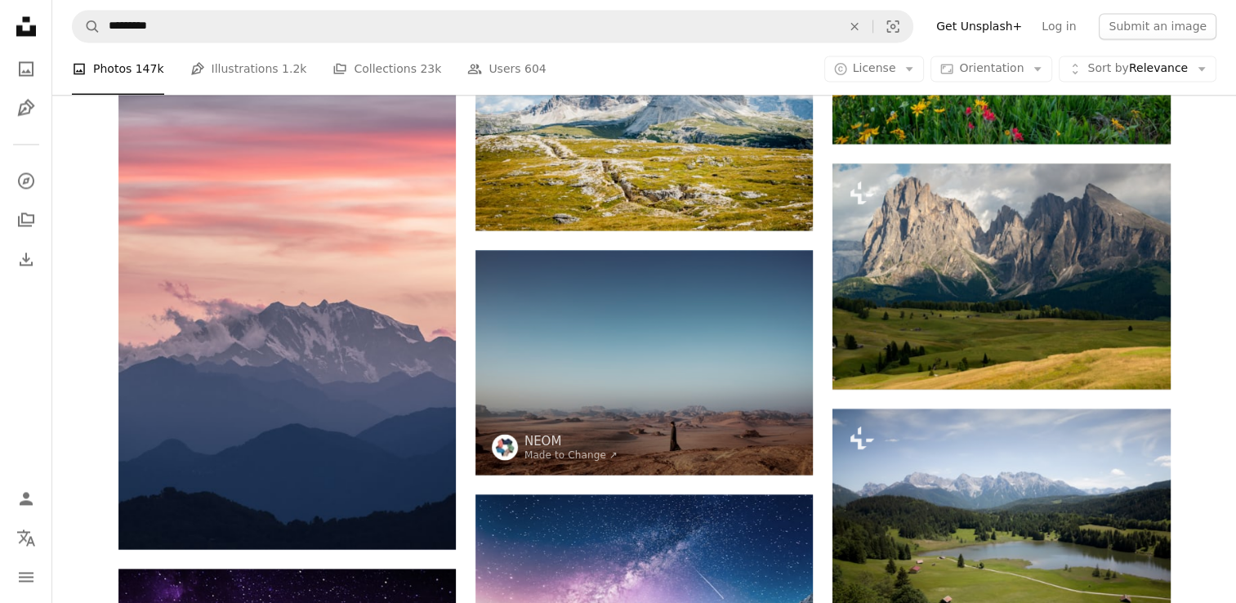
scroll to position [408, 0]
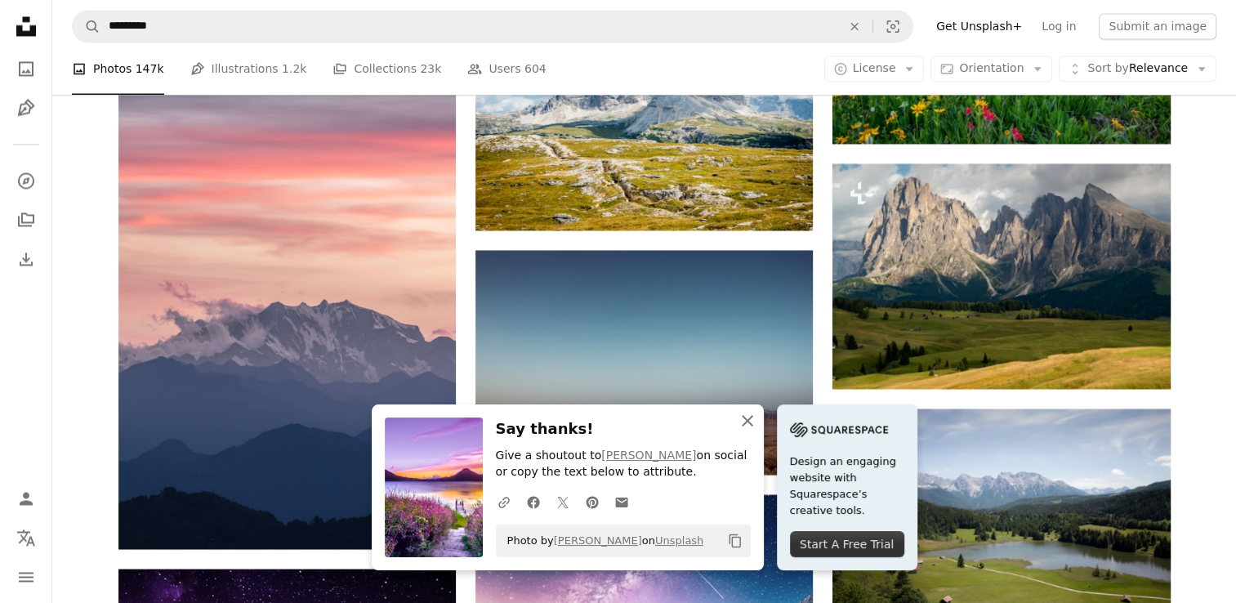
click at [742, 420] on icon "An X shape" at bounding box center [747, 421] width 20 height 20
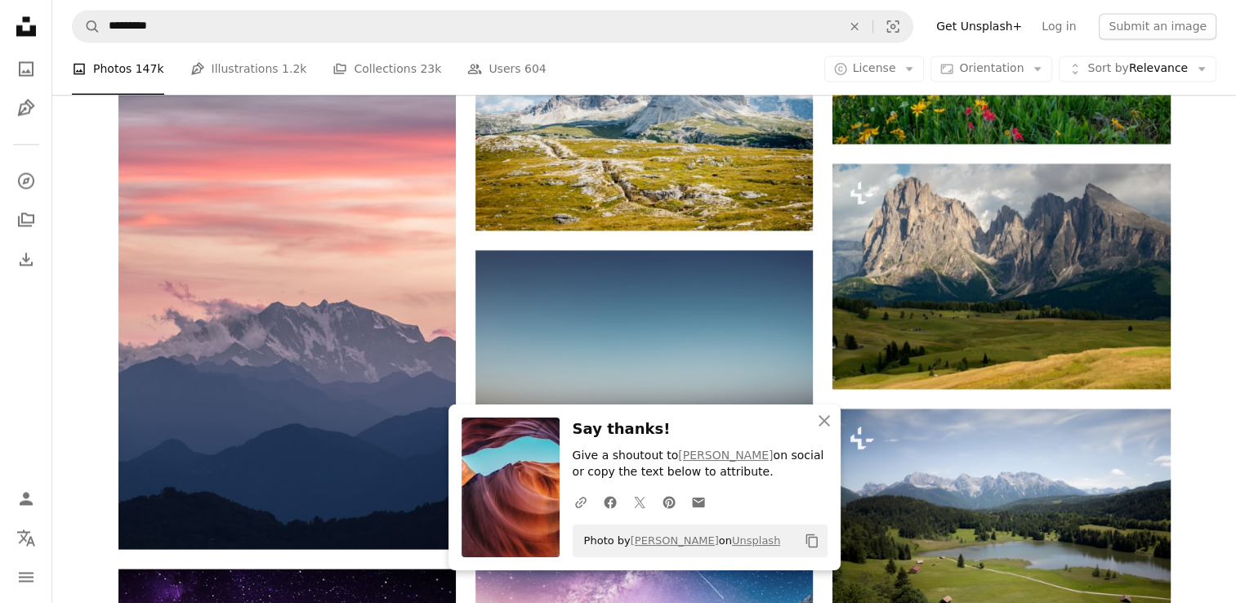
click at [822, 419] on icon "button" at bounding box center [823, 420] width 11 height 11
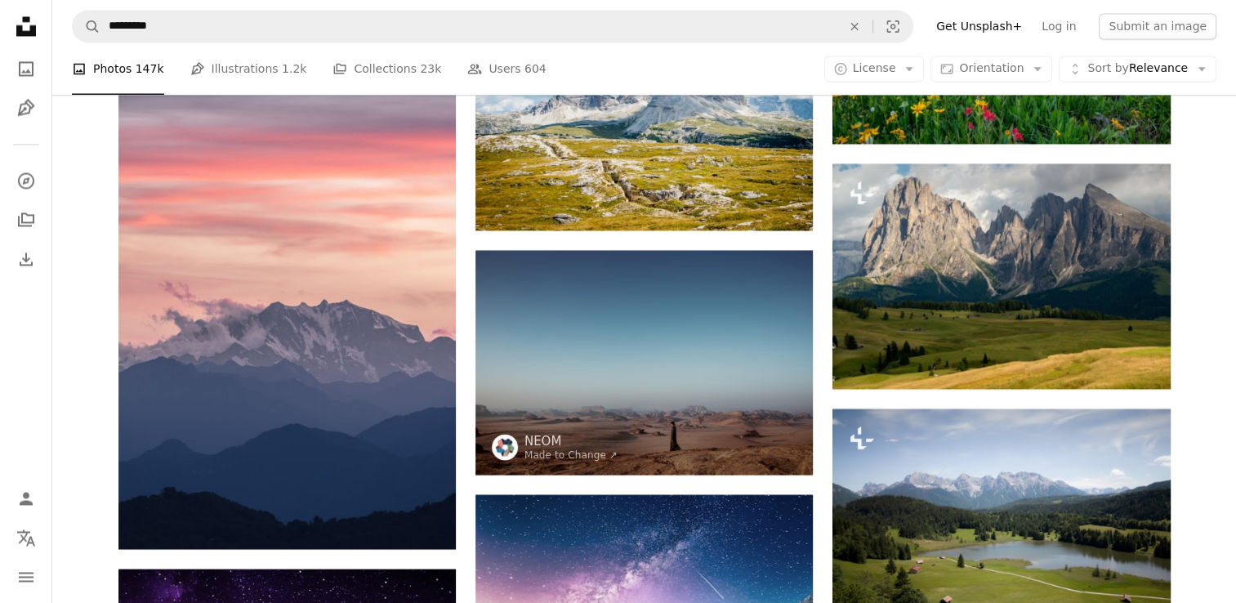
scroll to position [6942, 0]
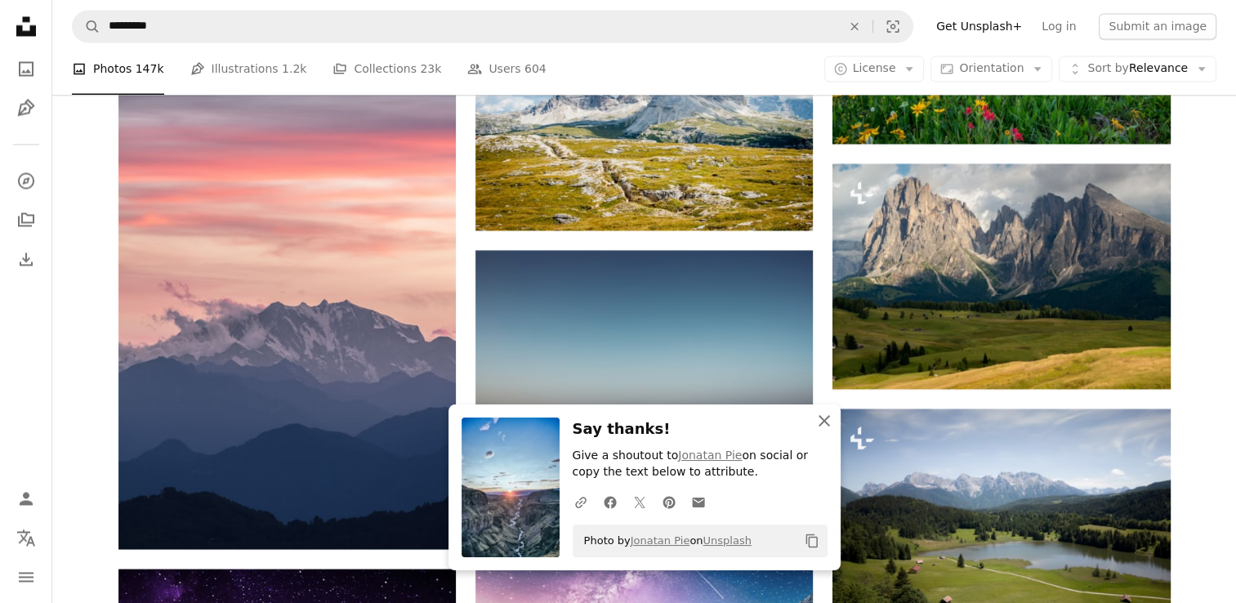
click at [816, 421] on icon "An X shape" at bounding box center [824, 421] width 20 height 20
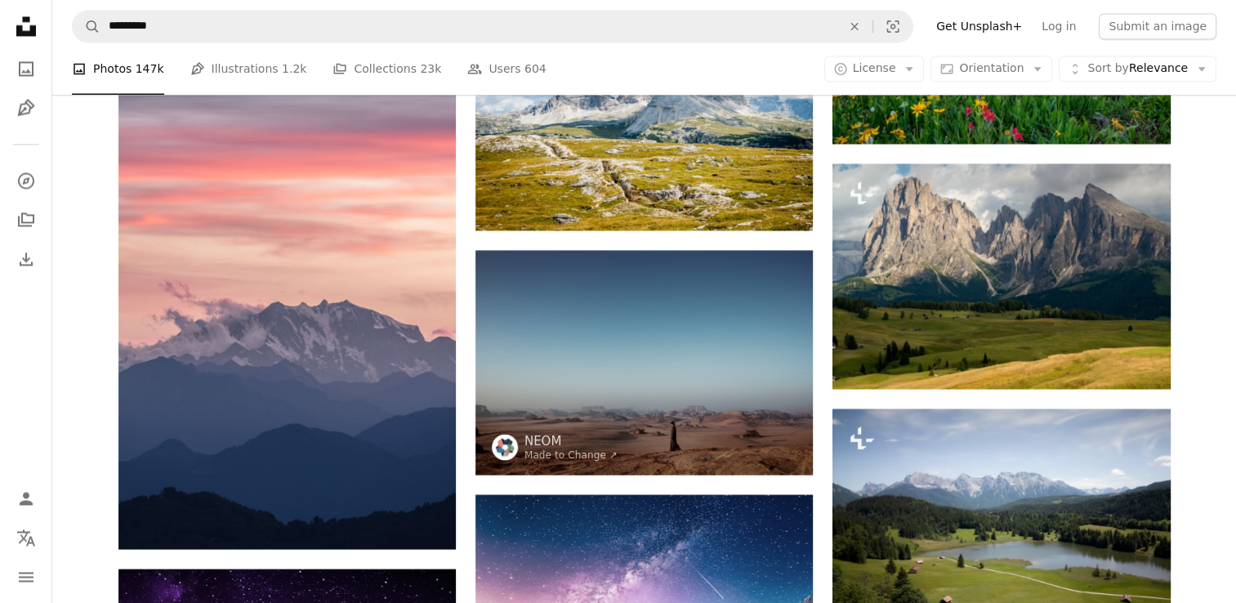
scroll to position [7350, 0]
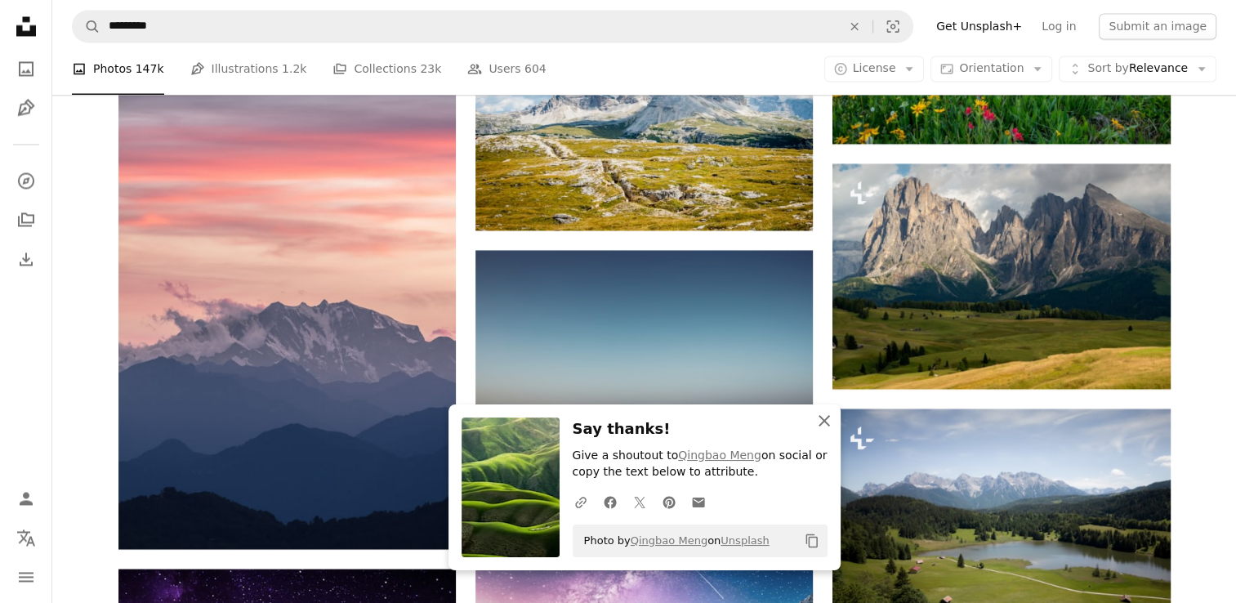
click at [817, 423] on icon "An X shape" at bounding box center [824, 421] width 20 height 20
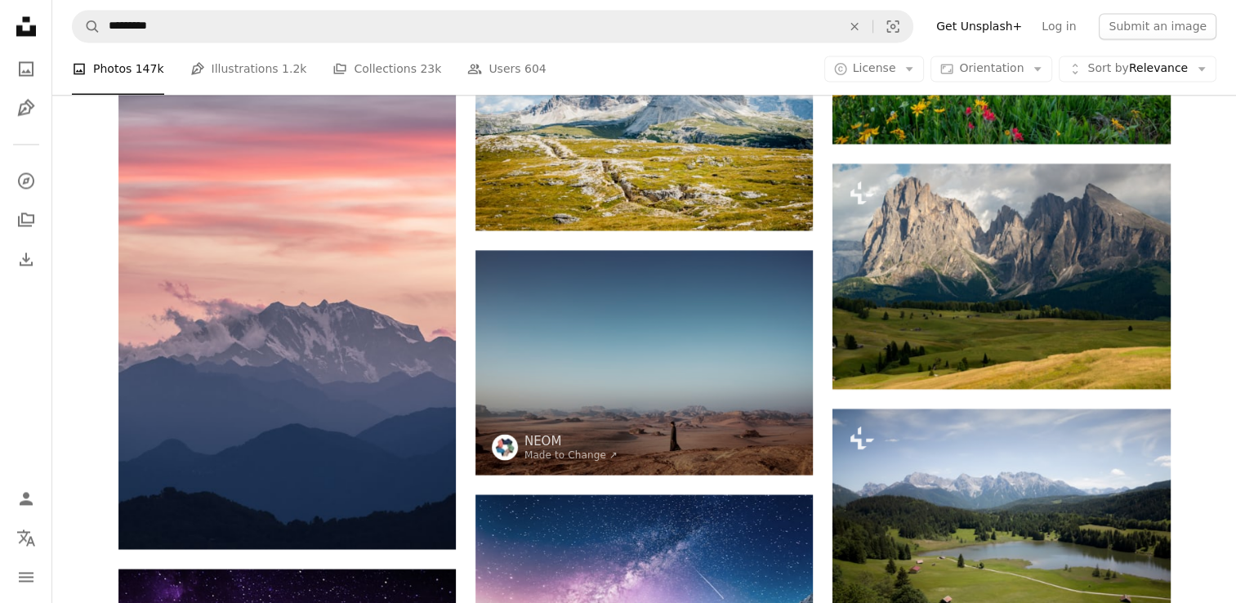
scroll to position [7677, 0]
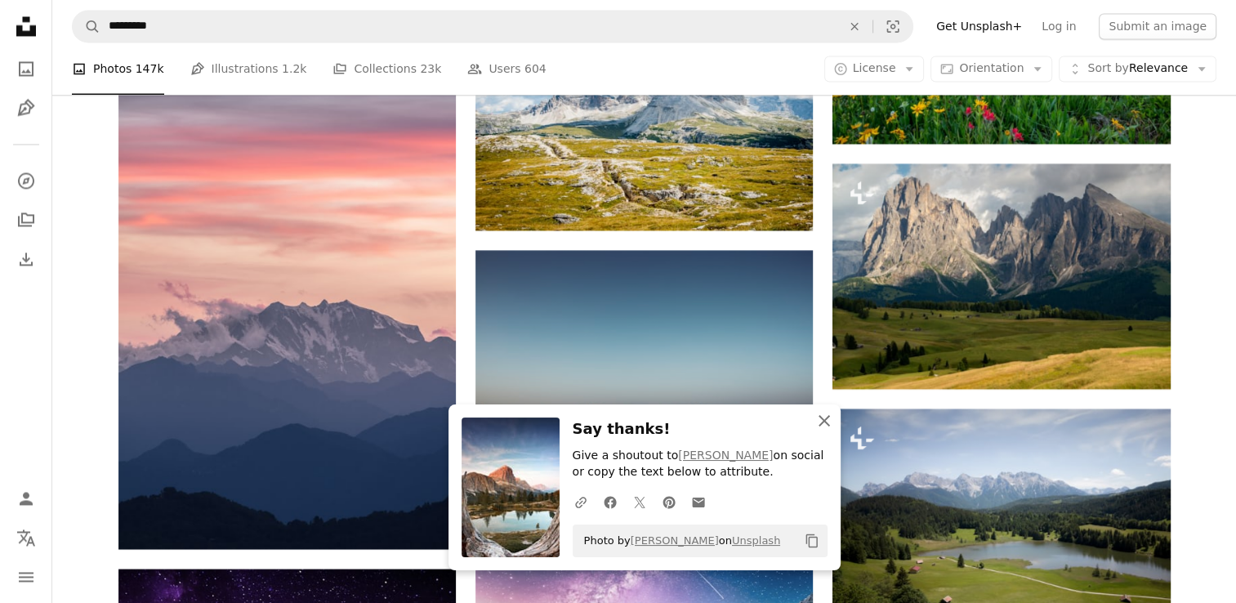
click at [818, 425] on icon "button" at bounding box center [823, 420] width 11 height 11
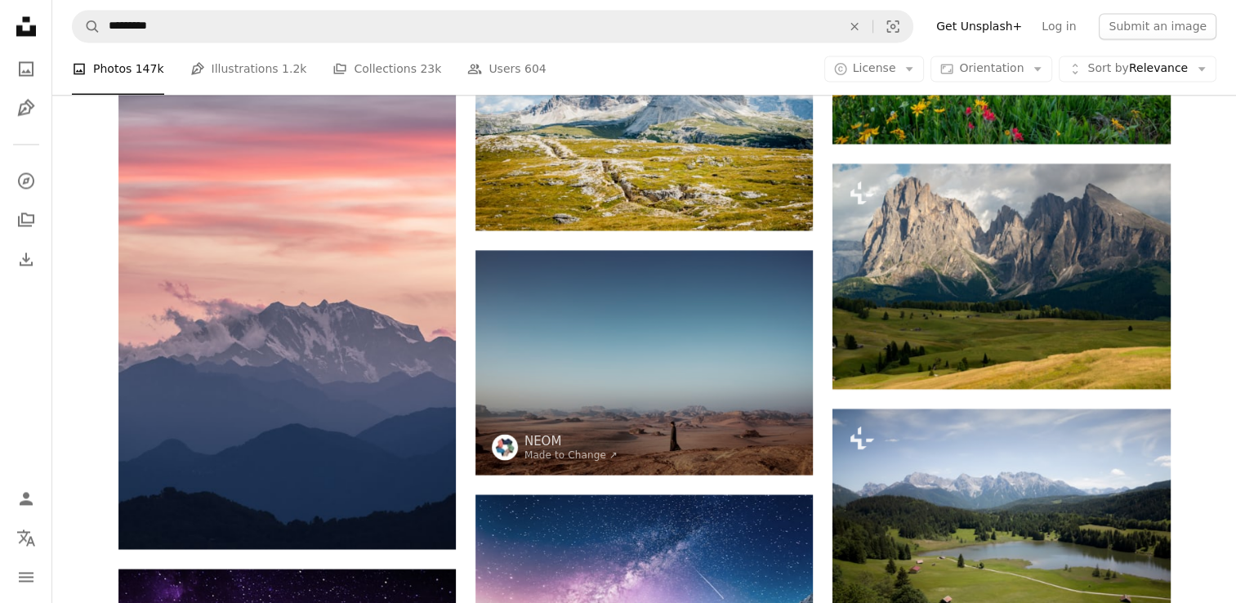
scroll to position [8003, 0]
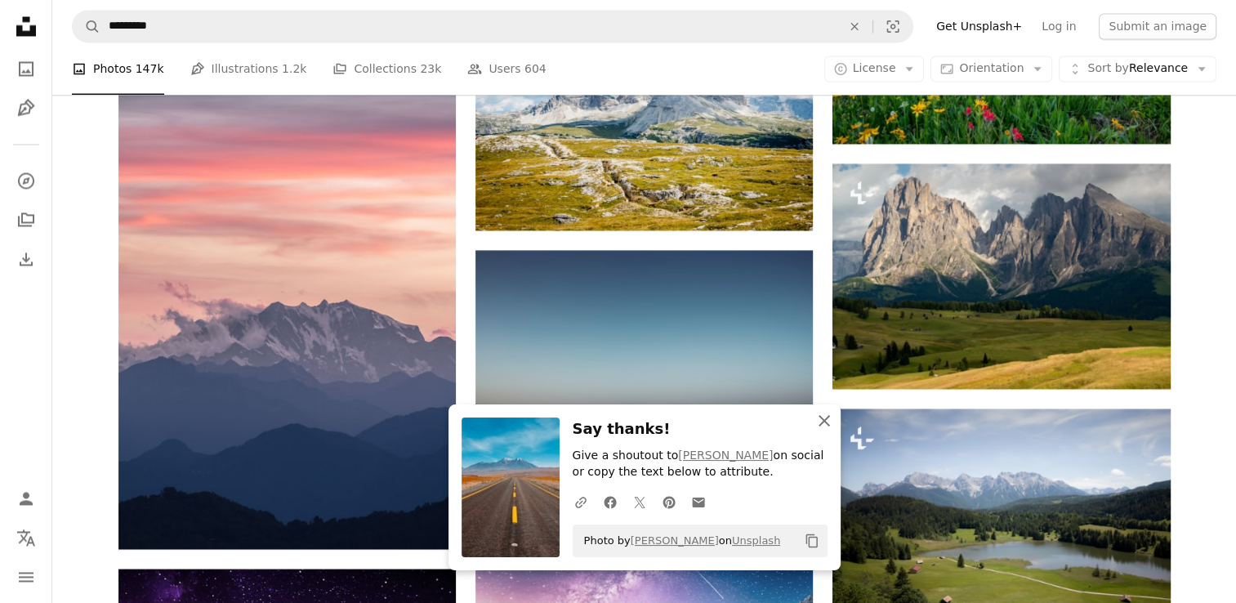
click at [817, 420] on icon "An X shape" at bounding box center [824, 421] width 20 height 20
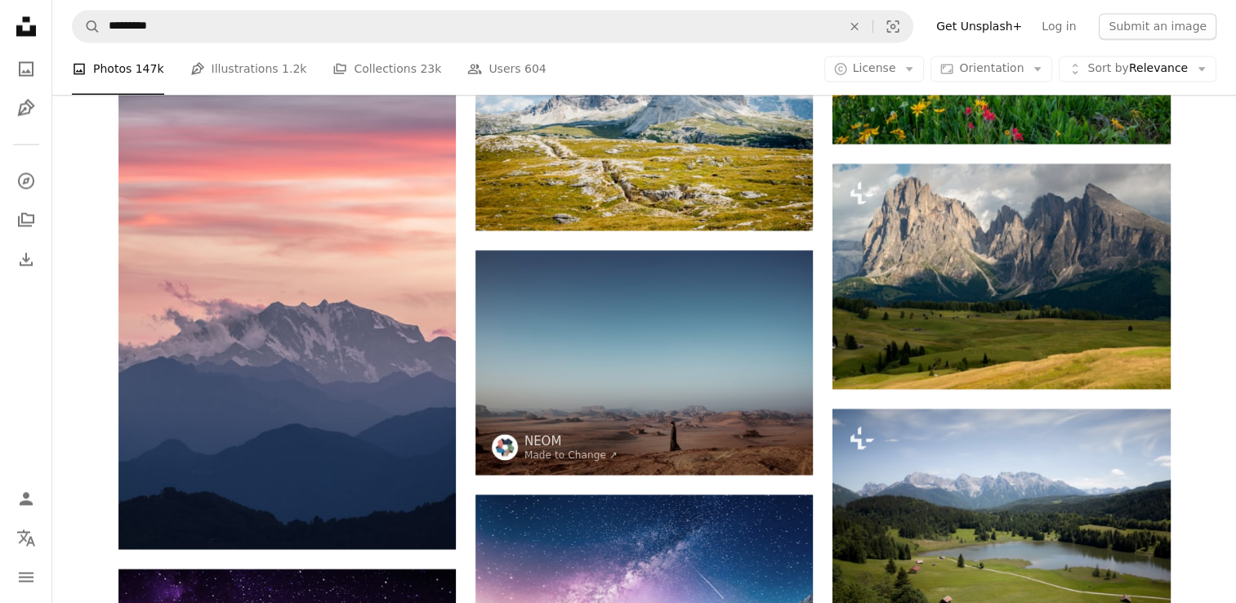
scroll to position [14292, 0]
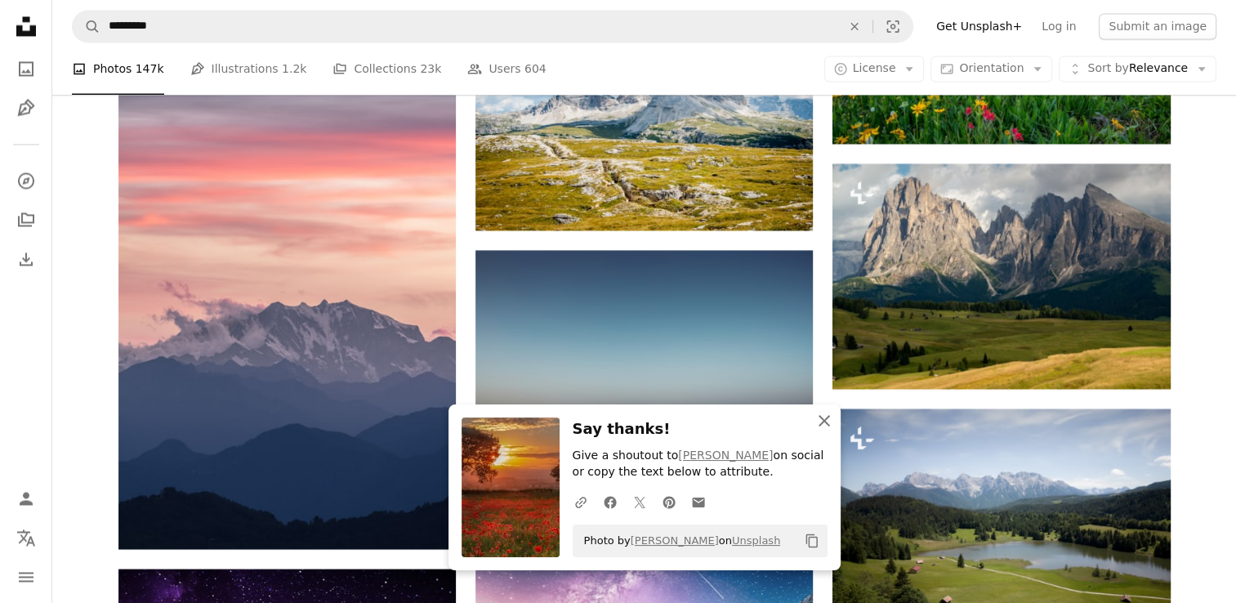
click at [822, 419] on icon "button" at bounding box center [823, 420] width 11 height 11
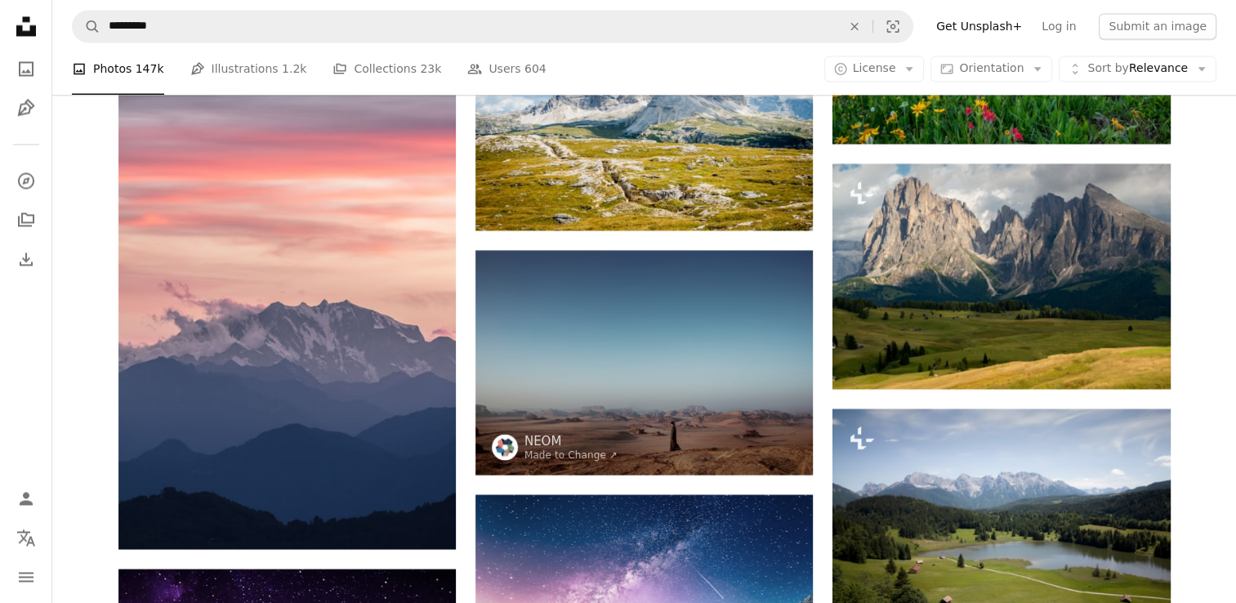
scroll to position [16578, 0]
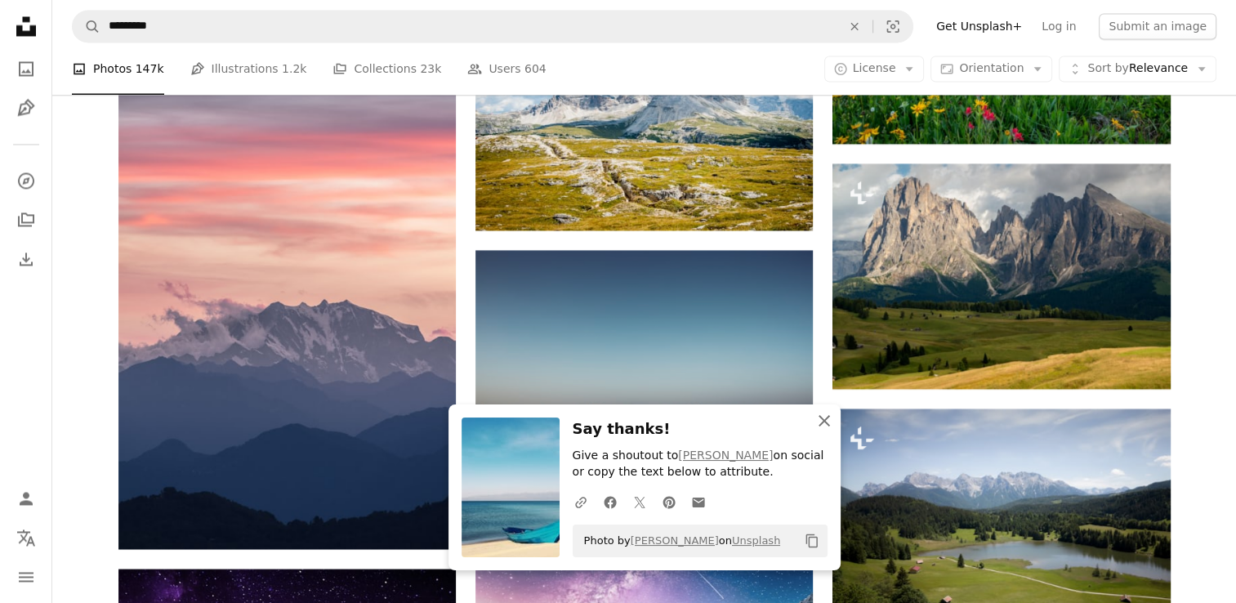
click at [819, 423] on icon "An X shape" at bounding box center [824, 421] width 20 height 20
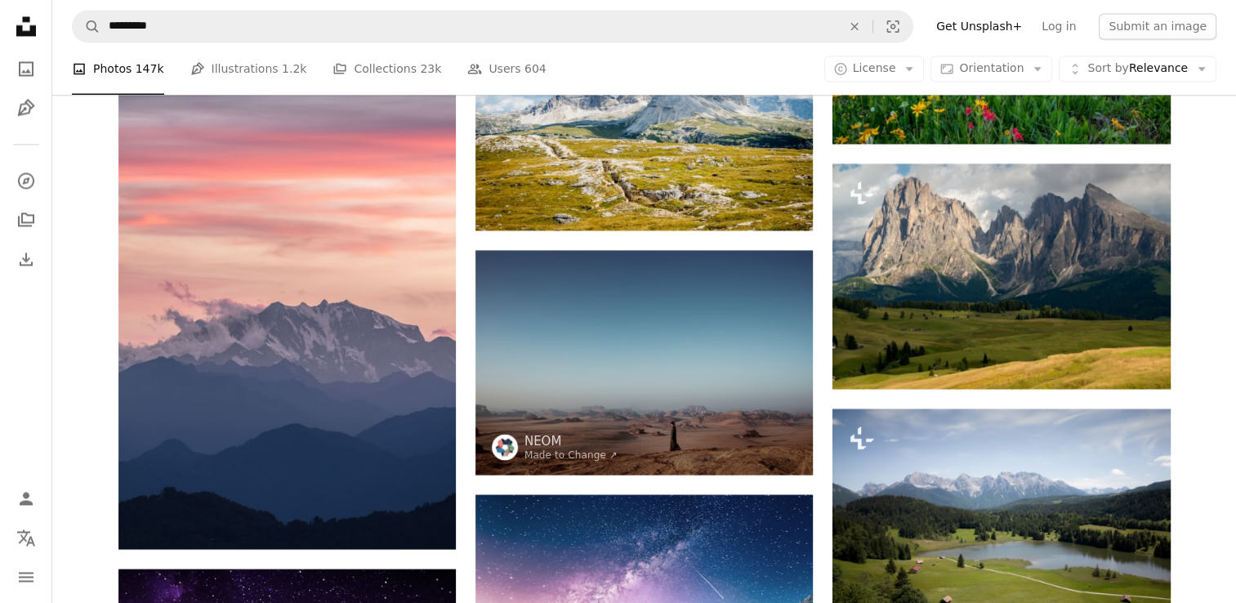
scroll to position [20090, 0]
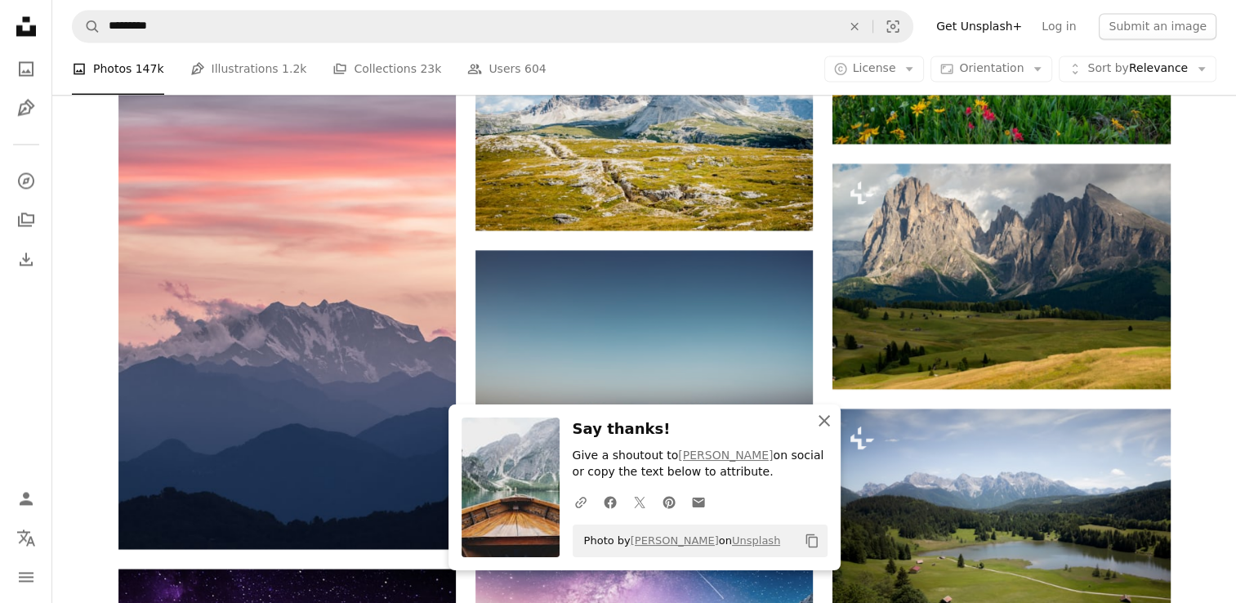
click at [815, 423] on icon "An X shape" at bounding box center [824, 421] width 20 height 20
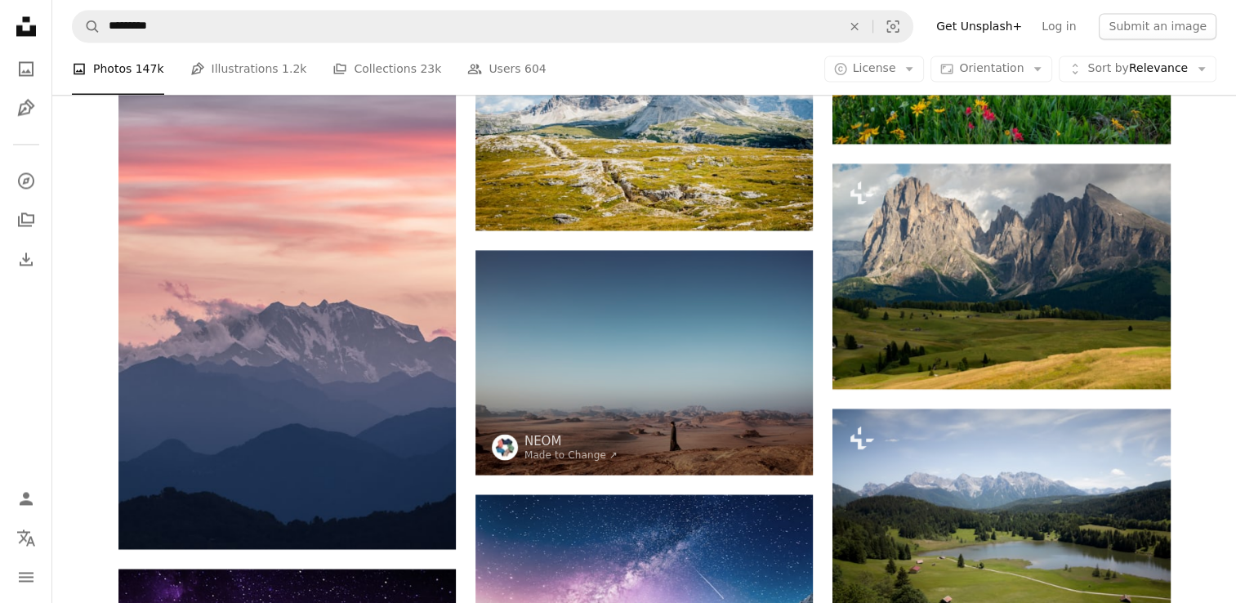
scroll to position [20988, 0]
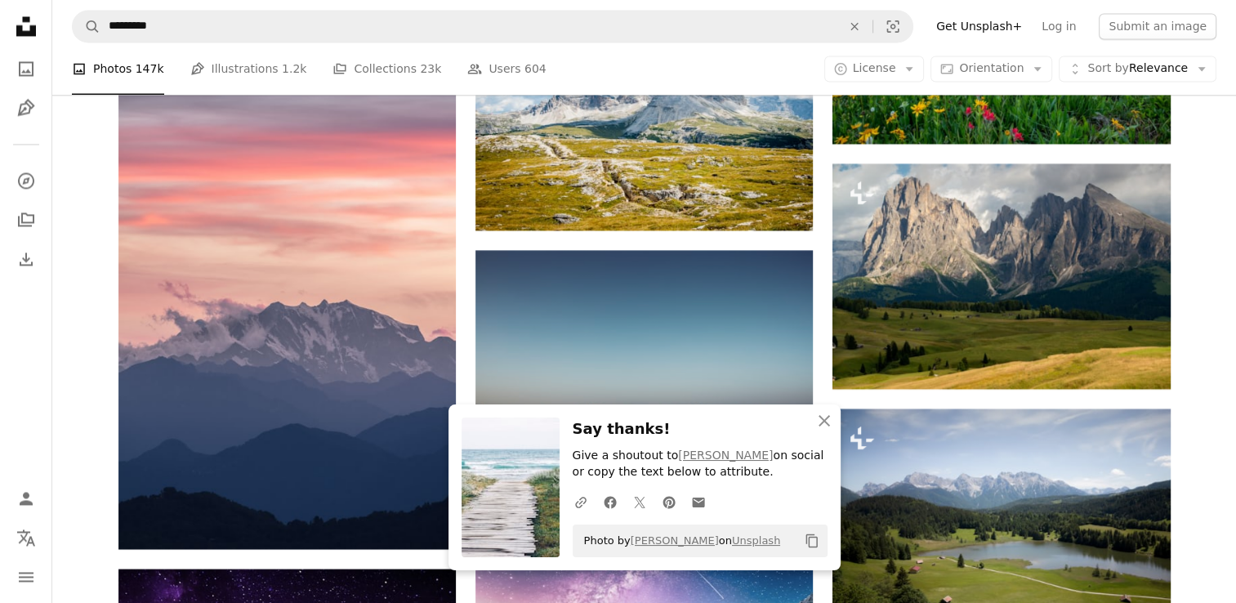
scroll to position [21397, 0]
click at [820, 422] on icon "An X shape" at bounding box center [824, 421] width 20 height 20
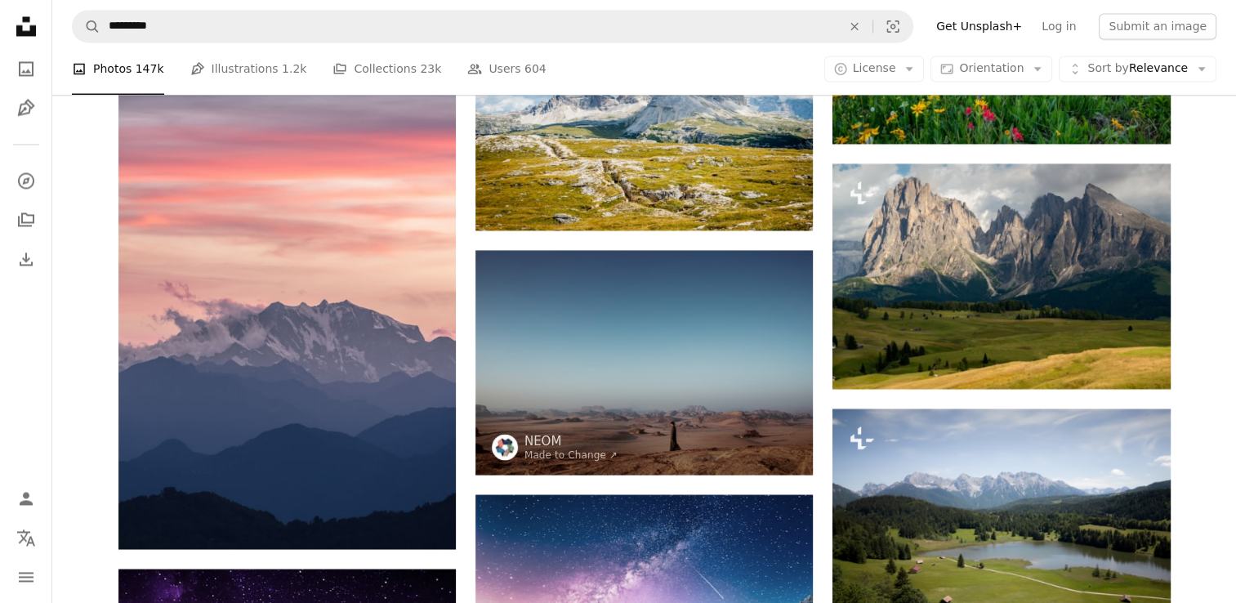
scroll to position [23765, 0]
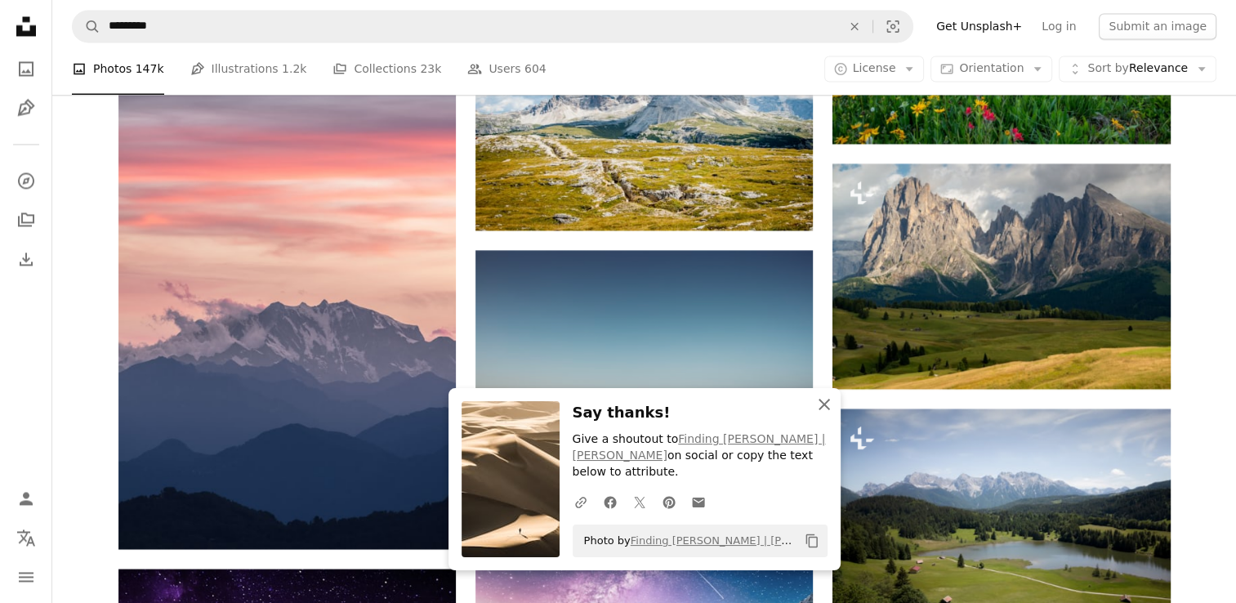
drag, startPoint x: 816, startPoint y: 421, endPoint x: 807, endPoint y: 422, distance: 9.0
click at [816, 414] on icon "An X shape" at bounding box center [824, 404] width 20 height 20
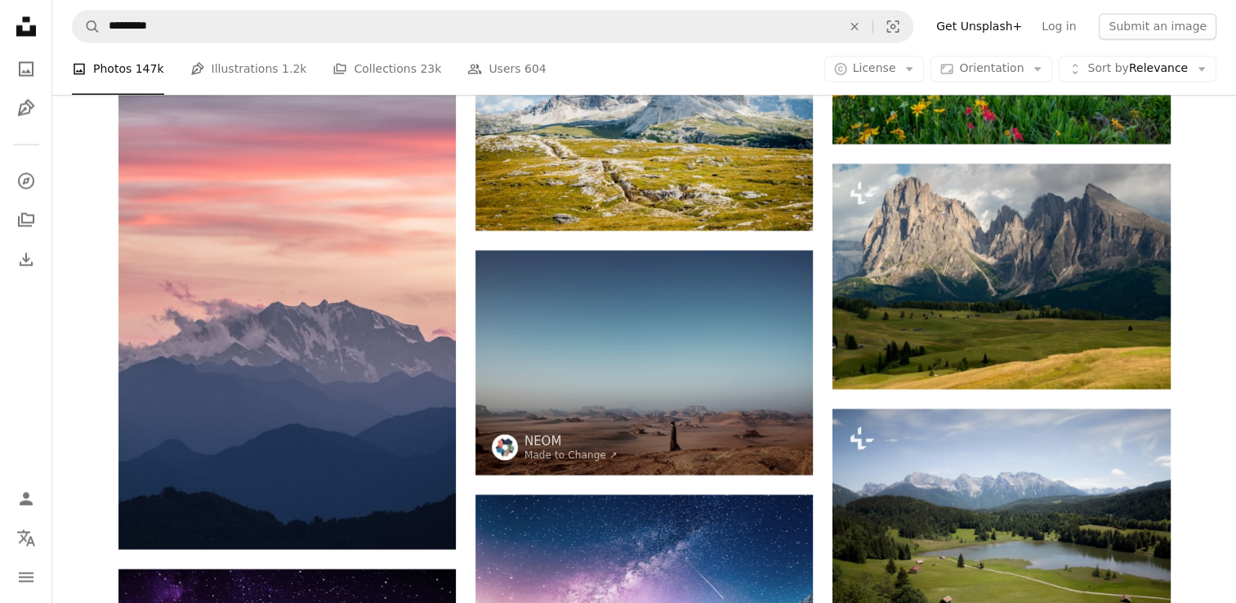
scroll to position [24092, 0]
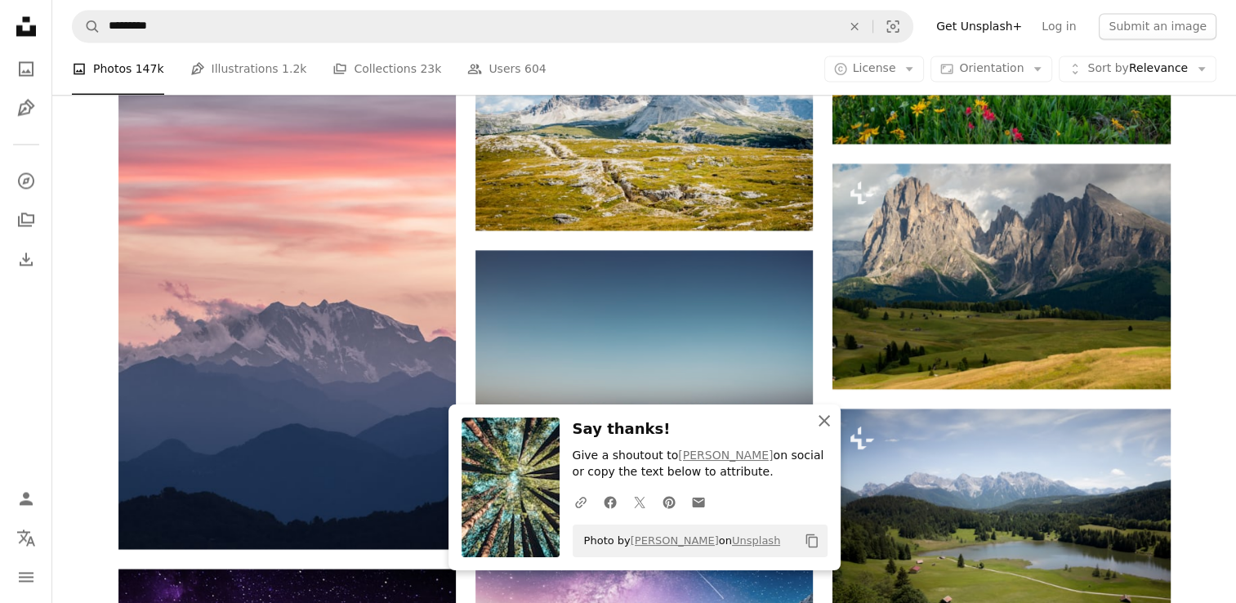
click at [826, 421] on icon "An X shape" at bounding box center [824, 421] width 20 height 20
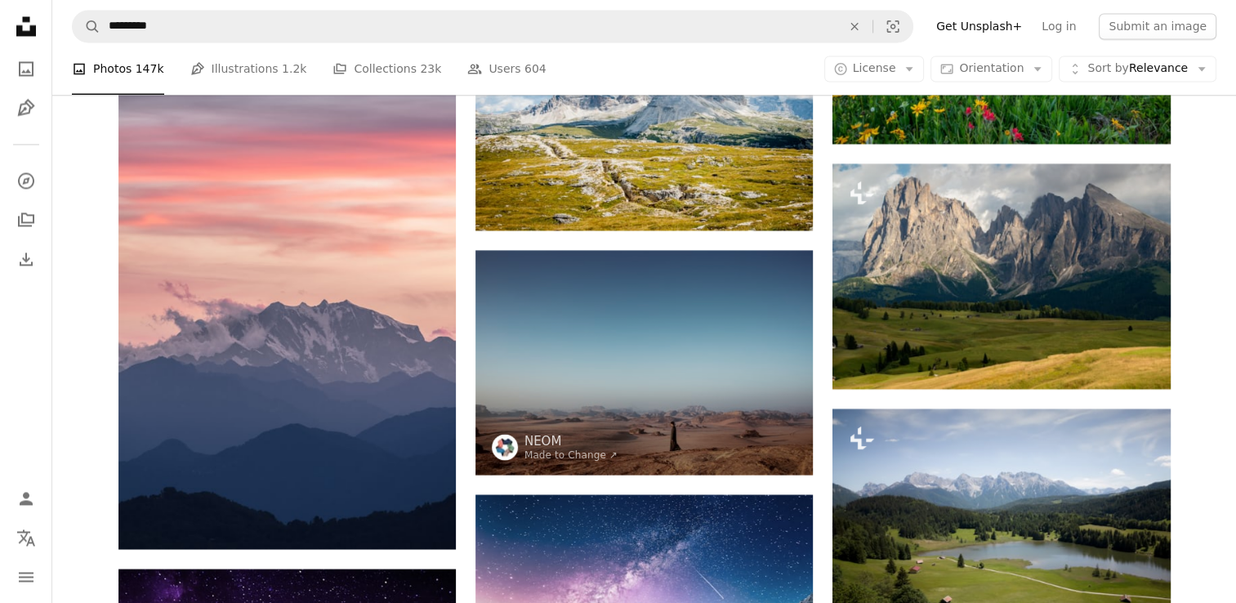
scroll to position [24582, 0]
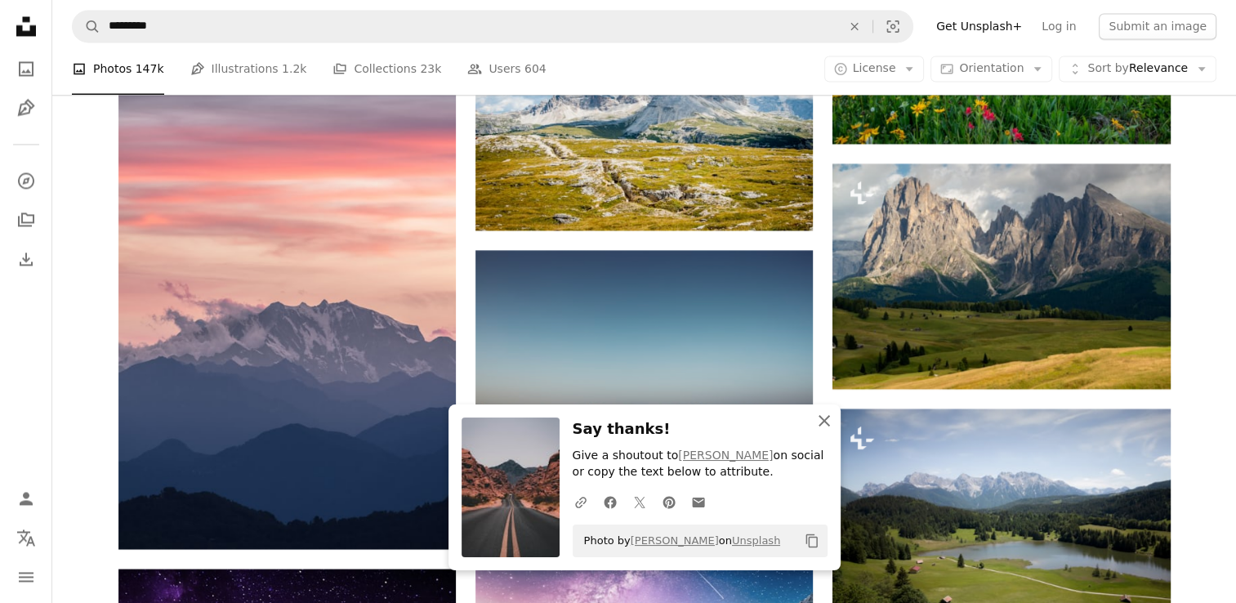
click at [818, 425] on icon "button" at bounding box center [823, 420] width 11 height 11
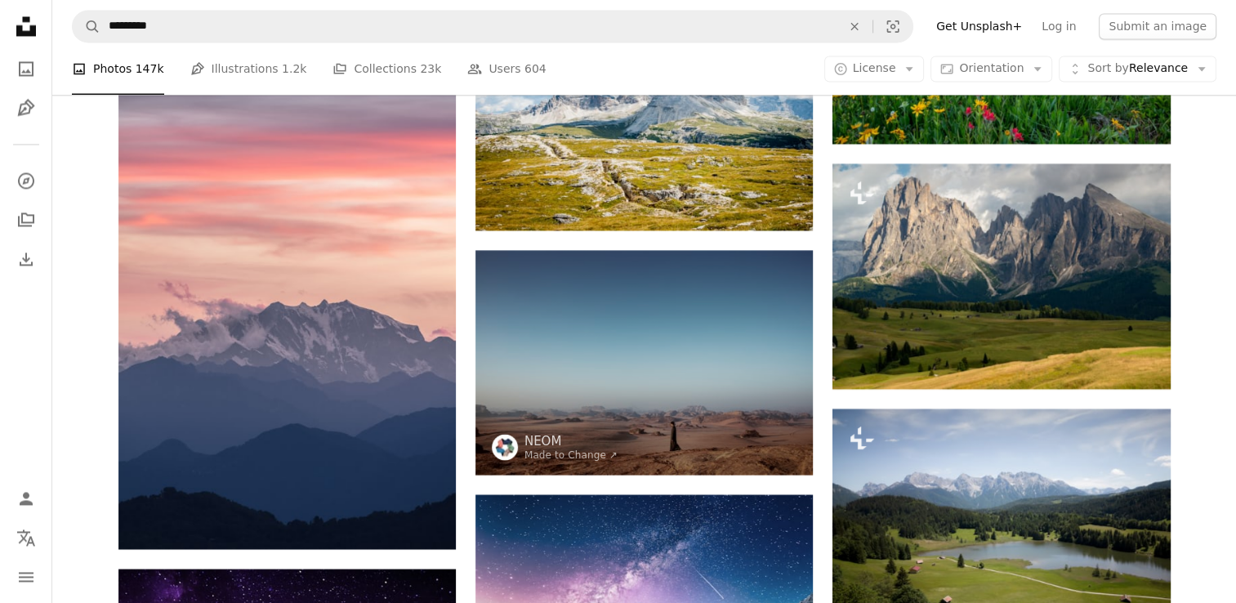
scroll to position [34953, 0]
